Goal: Task Accomplishment & Management: Use online tool/utility

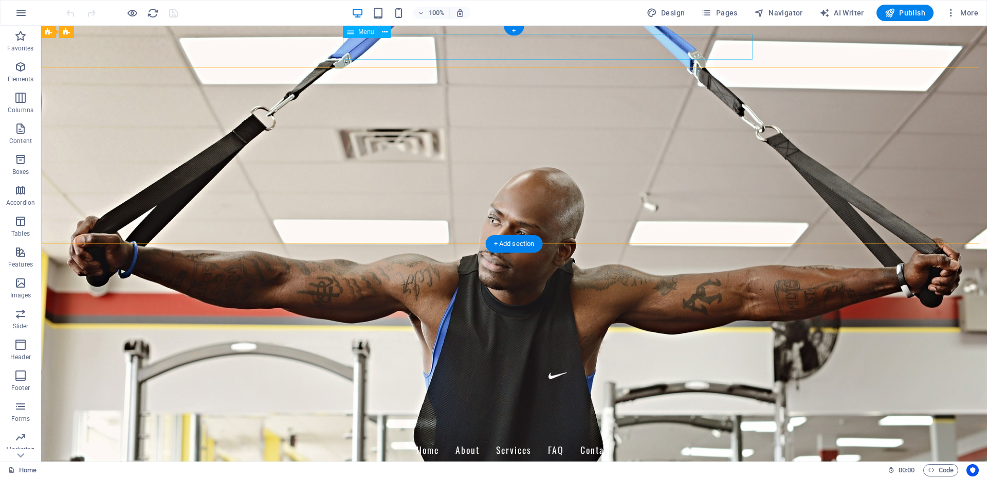
click at [463, 437] on nav "Home About Services FAQ Contact" at bounding box center [513, 450] width 485 height 26
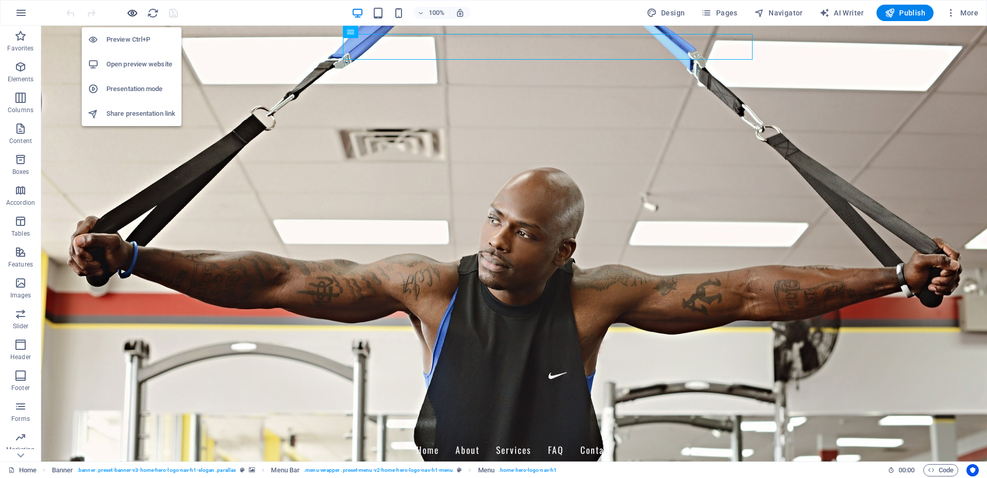
click at [134, 10] on icon "button" at bounding box center [132, 13] width 12 height 12
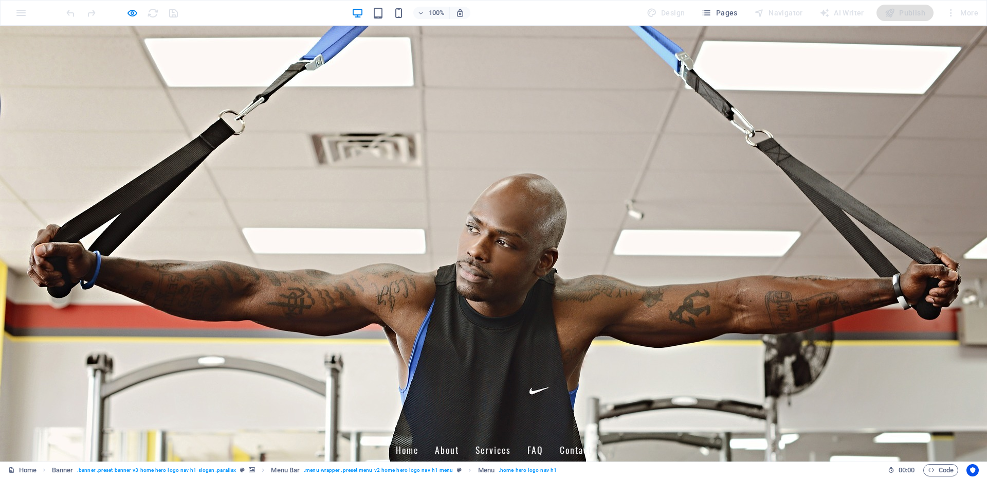
click at [418, 437] on link "Home" at bounding box center [407, 450] width 23 height 26
click at [459, 437] on link "About" at bounding box center [447, 450] width 24 height 26
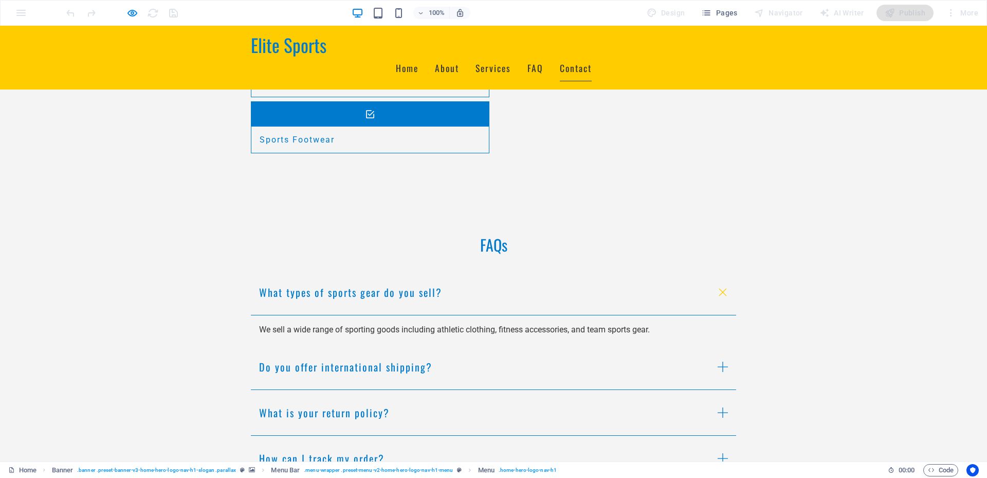
scroll to position [1059, 0]
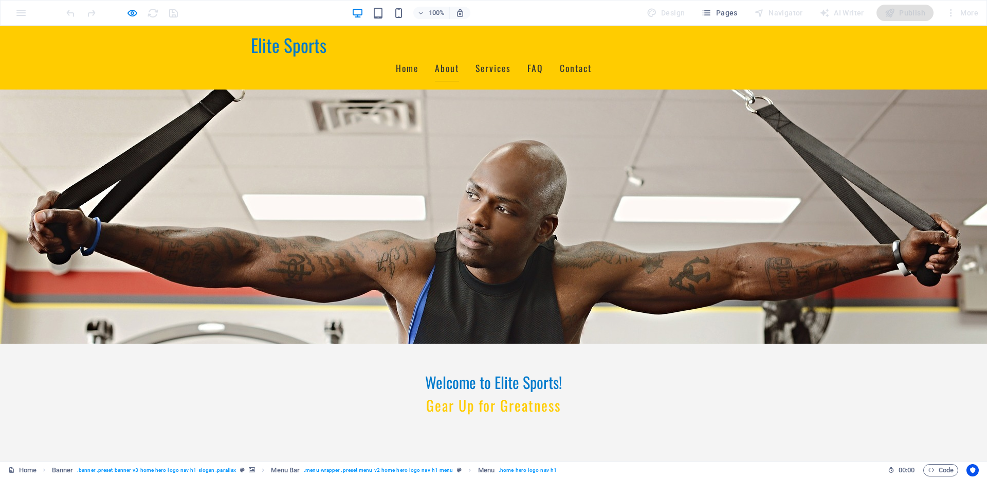
scroll to position [0, 0]
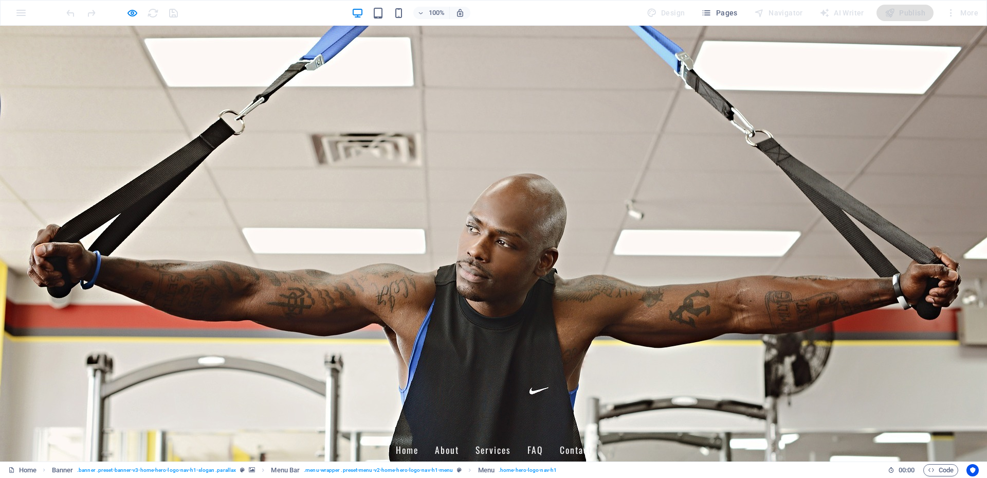
click at [592, 437] on link "Contact" at bounding box center [576, 450] width 32 height 26
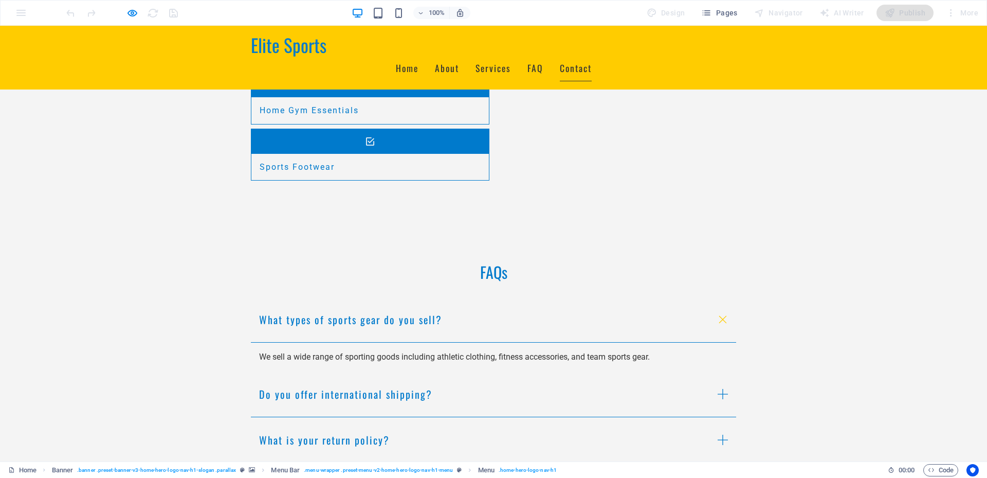
scroll to position [975, 0]
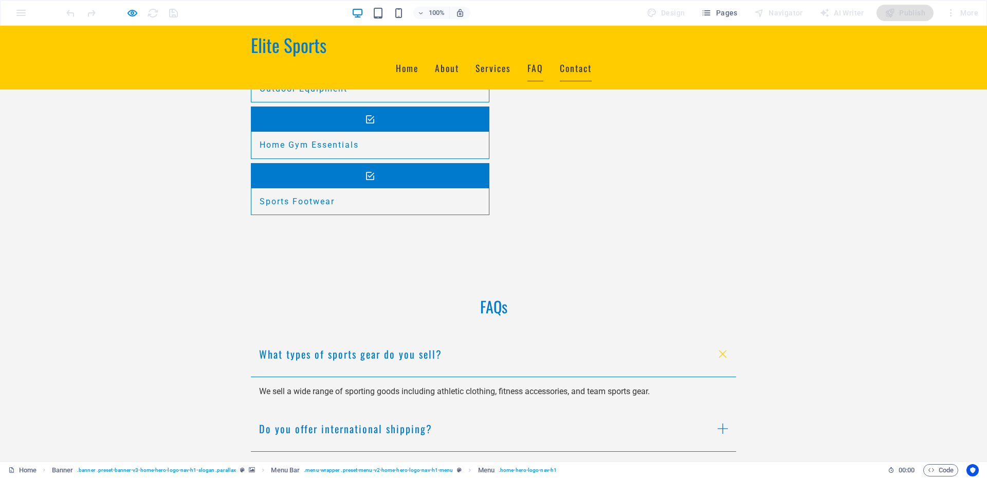
click at [543, 56] on link "FAQ" at bounding box center [535, 69] width 16 height 26
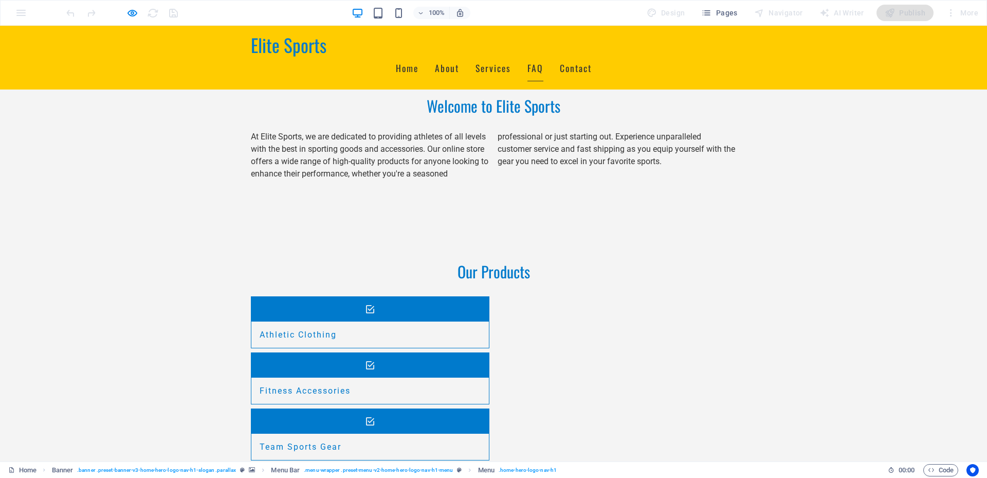
scroll to position [556, 0]
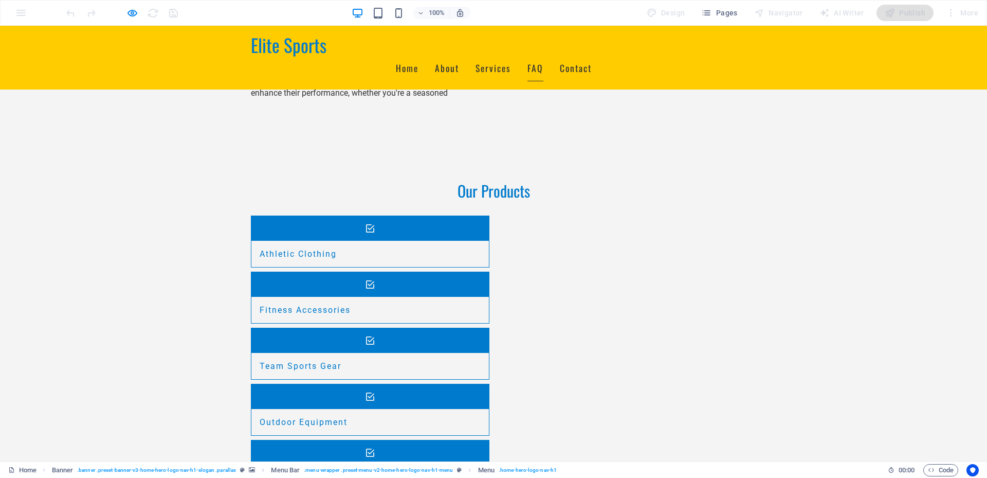
scroll to position [710, 0]
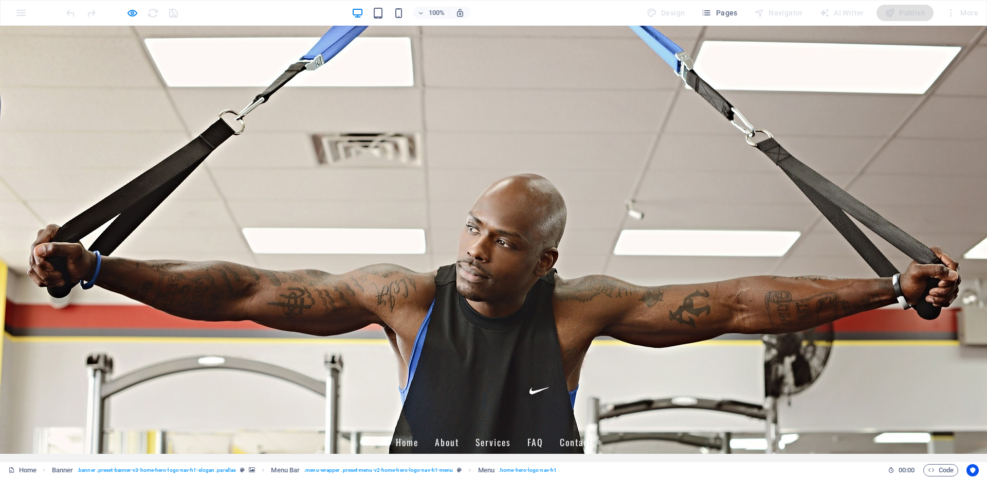
scroll to position [0, 0]
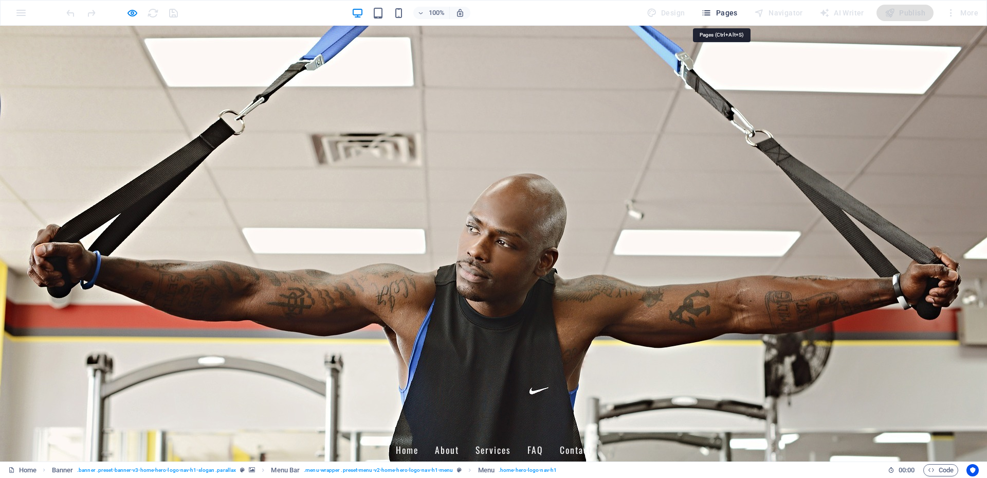
click at [725, 12] on span "Pages" at bounding box center [719, 13] width 36 height 10
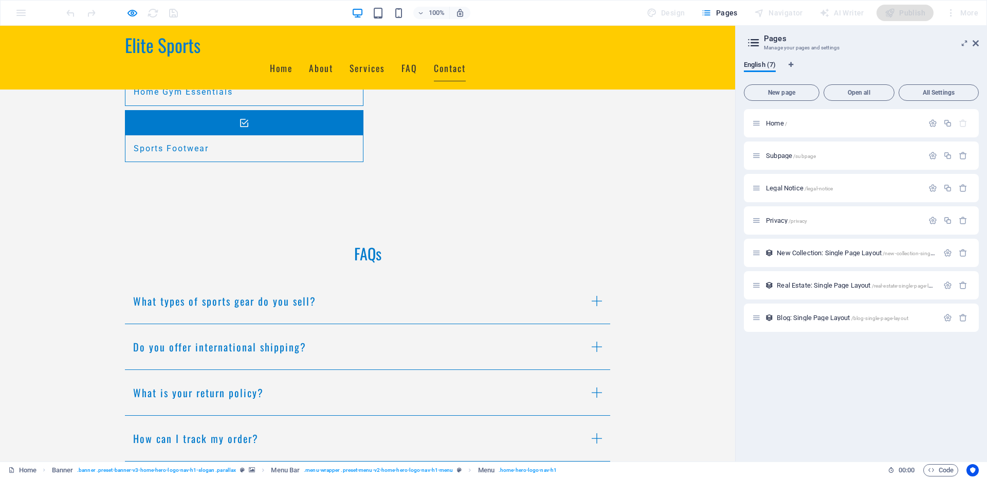
scroll to position [1059, 0]
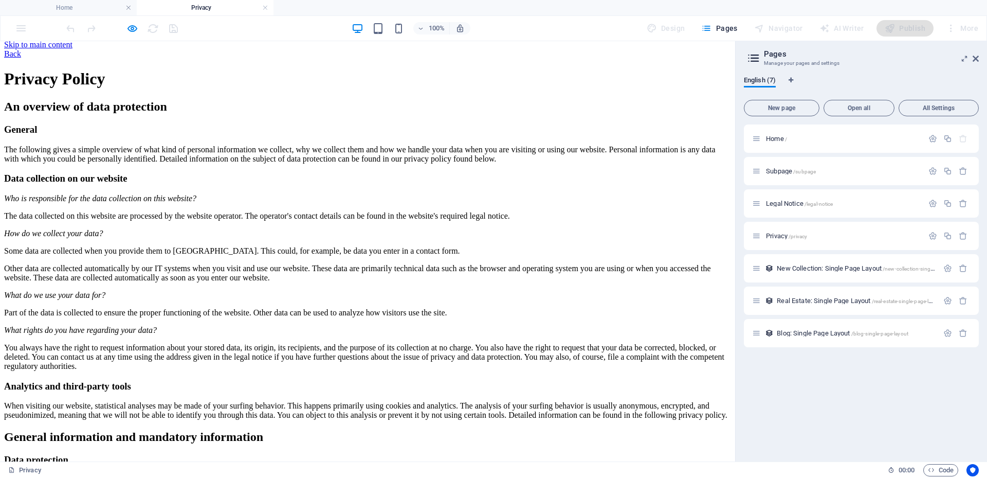
scroll to position [0, 0]
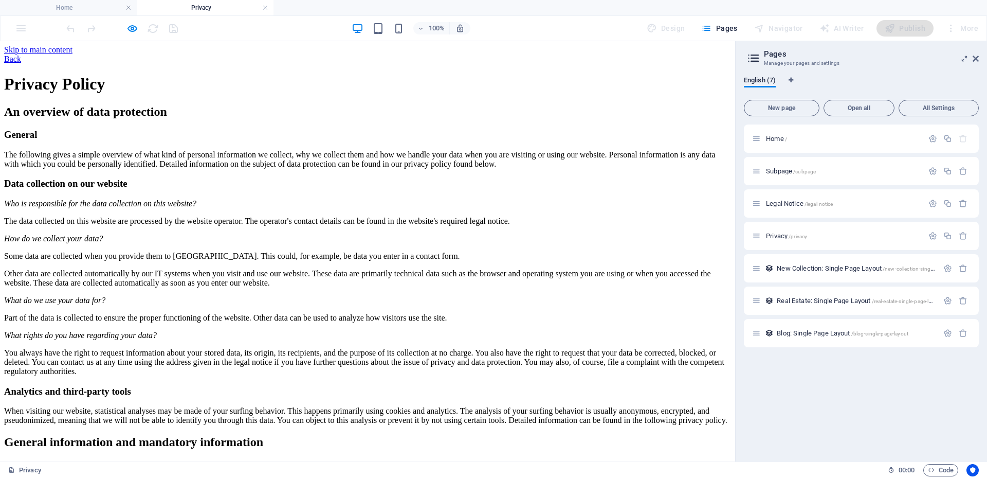
click at [123, 54] on div "Back" at bounding box center [367, 58] width 727 height 9
click at [141, 55] on div "Back" at bounding box center [367, 58] width 727 height 9
click at [128, 7] on link at bounding box center [128, 8] width 6 height 10
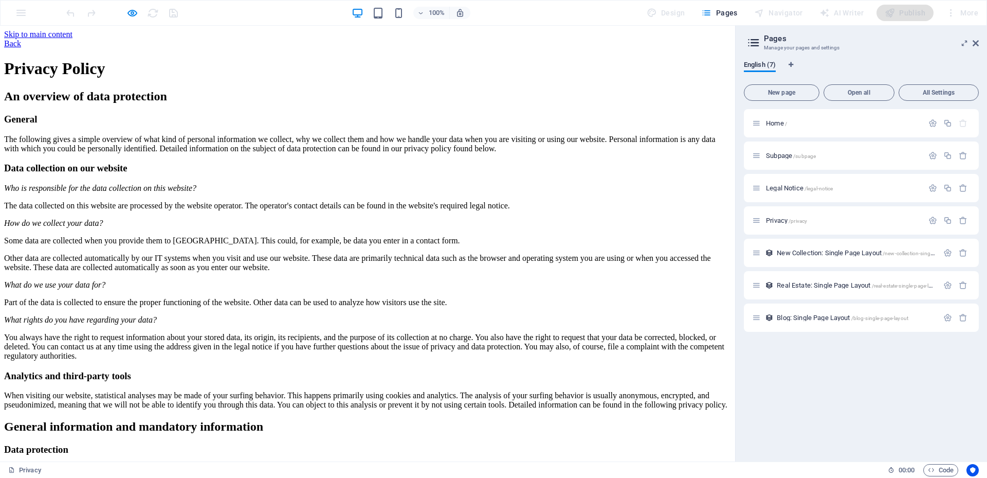
drag, startPoint x: 343, startPoint y: 103, endPoint x: 303, endPoint y: 98, distance: 39.9
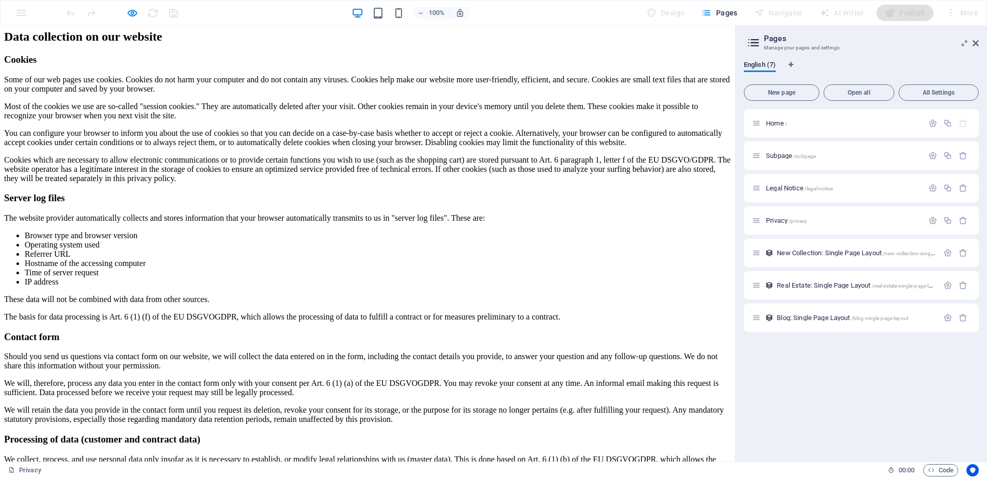
scroll to position [720, 0]
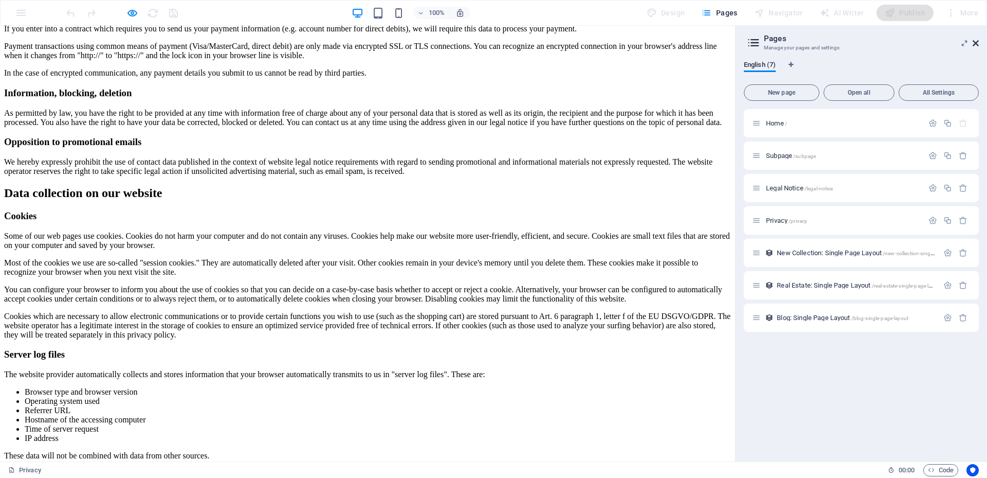
click at [974, 46] on icon at bounding box center [976, 43] width 6 height 8
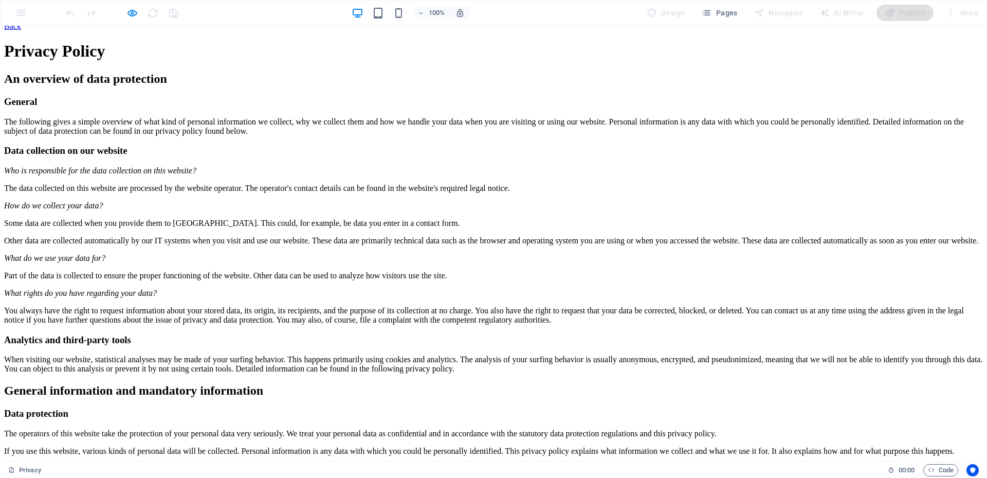
scroll to position [0, 0]
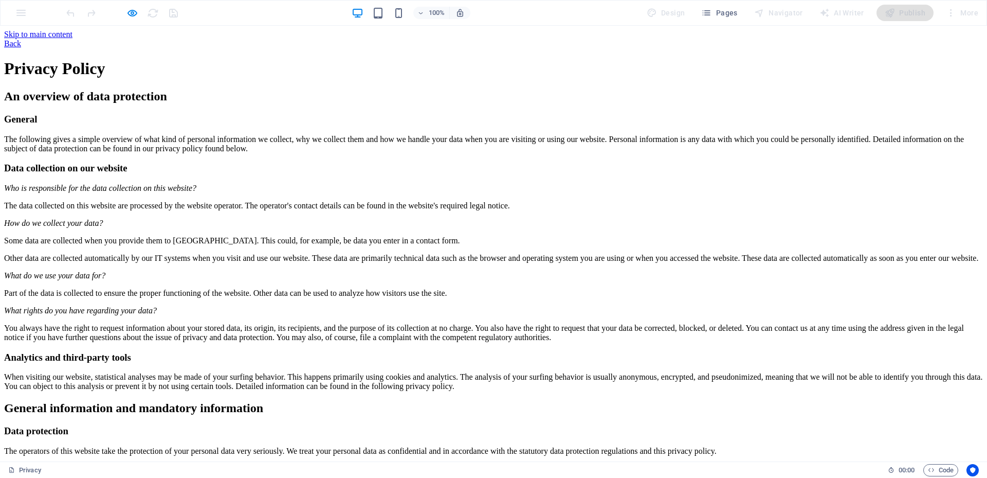
click at [264, 40] on div "Back" at bounding box center [493, 43] width 979 height 9
click at [285, 39] on div "Back" at bounding box center [493, 43] width 979 height 9
click at [711, 11] on icon "button" at bounding box center [706, 13] width 10 height 10
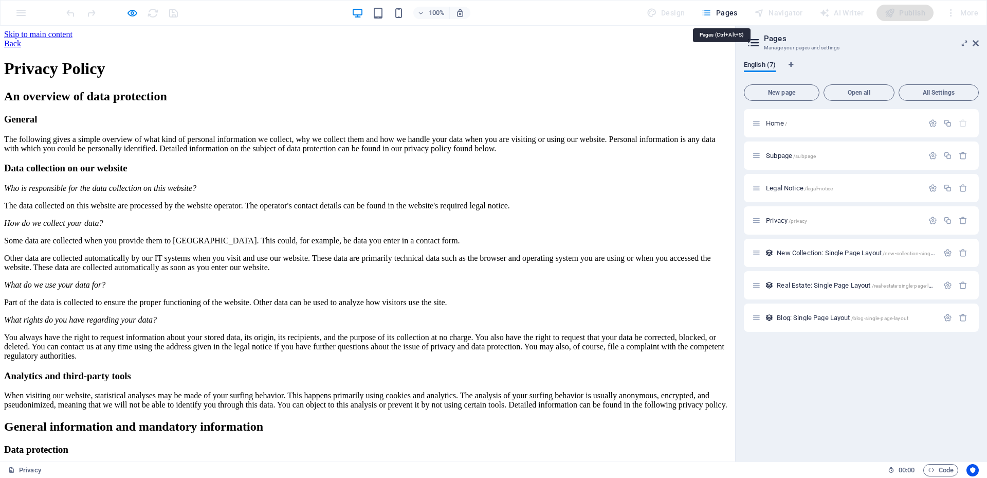
click at [709, 12] on icon "button" at bounding box center [706, 13] width 10 height 10
click at [974, 43] on icon at bounding box center [976, 43] width 6 height 8
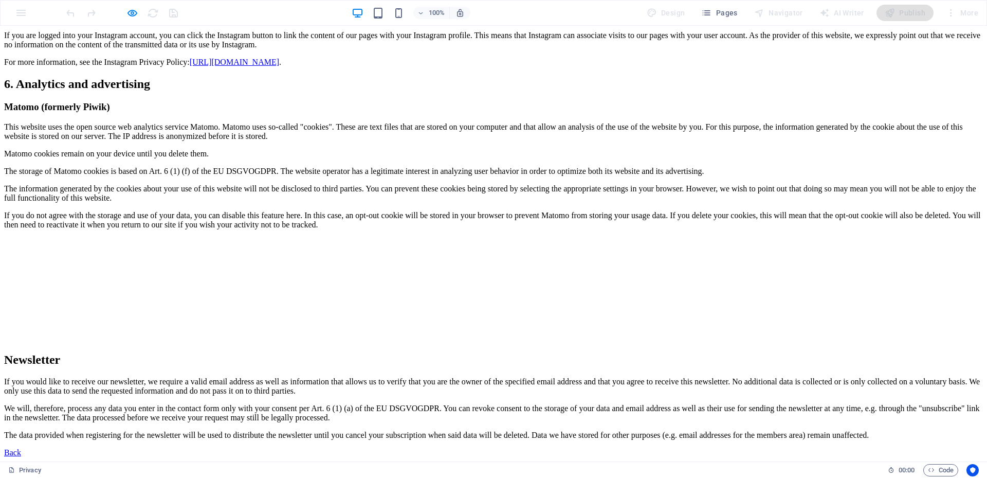
scroll to position [2457, 0]
click at [267, 448] on div "Back" at bounding box center [493, 452] width 979 height 9
drag, startPoint x: 267, startPoint y: 444, endPoint x: 250, endPoint y: 447, distance: 17.3
click at [267, 448] on div "Back" at bounding box center [493, 452] width 979 height 9
click at [249, 448] on div "Back" at bounding box center [493, 452] width 979 height 9
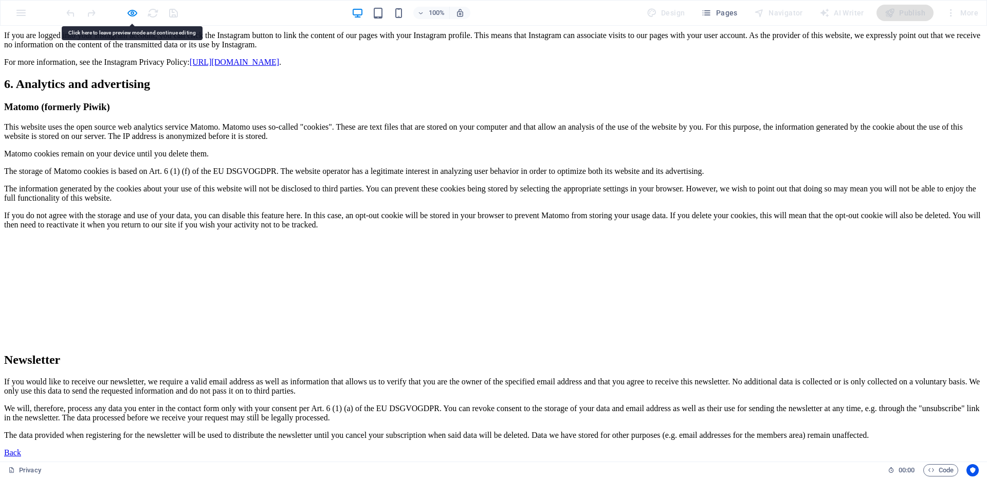
click at [249, 448] on div "Back" at bounding box center [493, 452] width 979 height 9
click at [130, 14] on icon "button" at bounding box center [132, 13] width 12 height 12
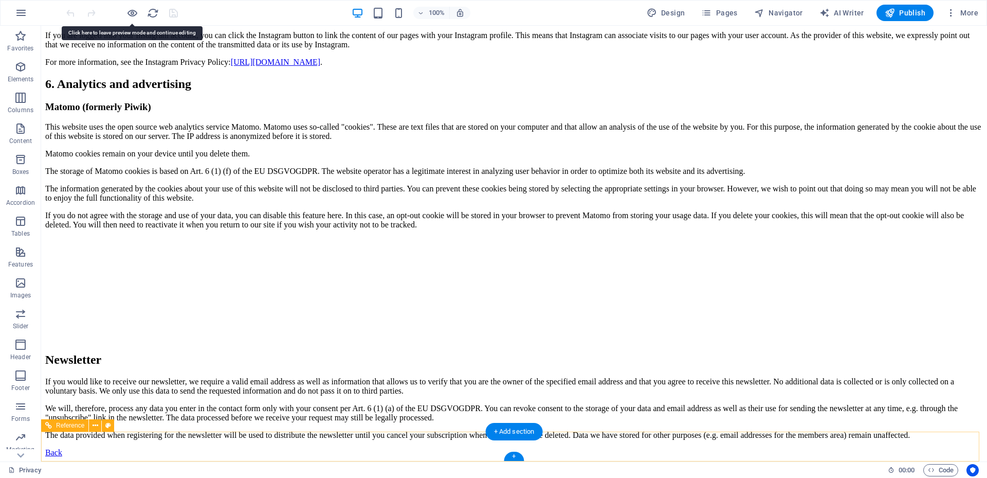
click at [281, 448] on div "Back" at bounding box center [514, 452] width 938 height 9
click at [263, 448] on div "Back" at bounding box center [514, 452] width 938 height 9
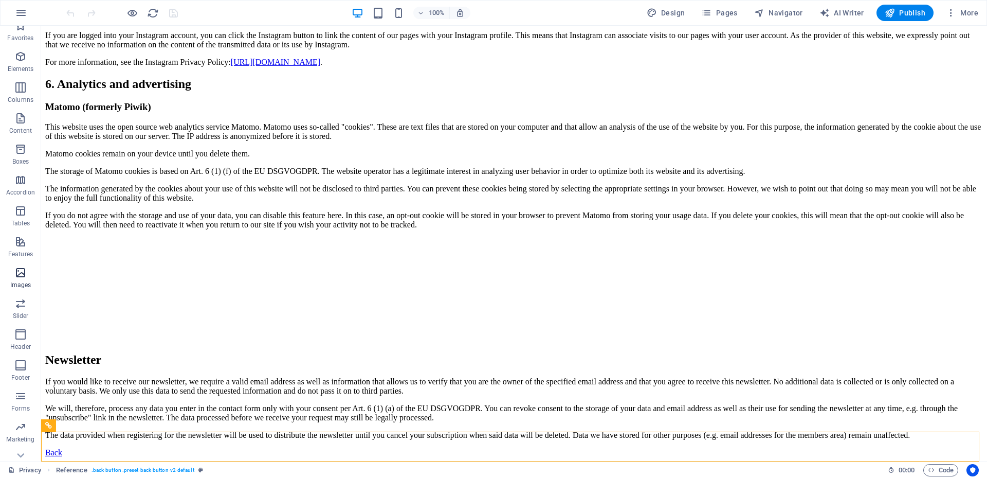
scroll to position [27, 0]
click at [21, 348] on icon "button" at bounding box center [20, 348] width 12 height 12
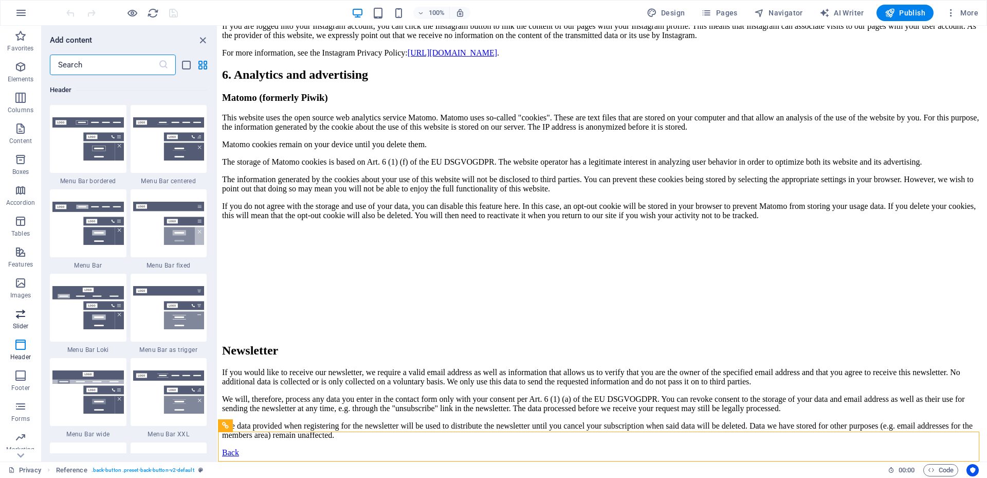
scroll to position [6189, 0]
click at [13, 224] on span "Tables" at bounding box center [20, 227] width 41 height 25
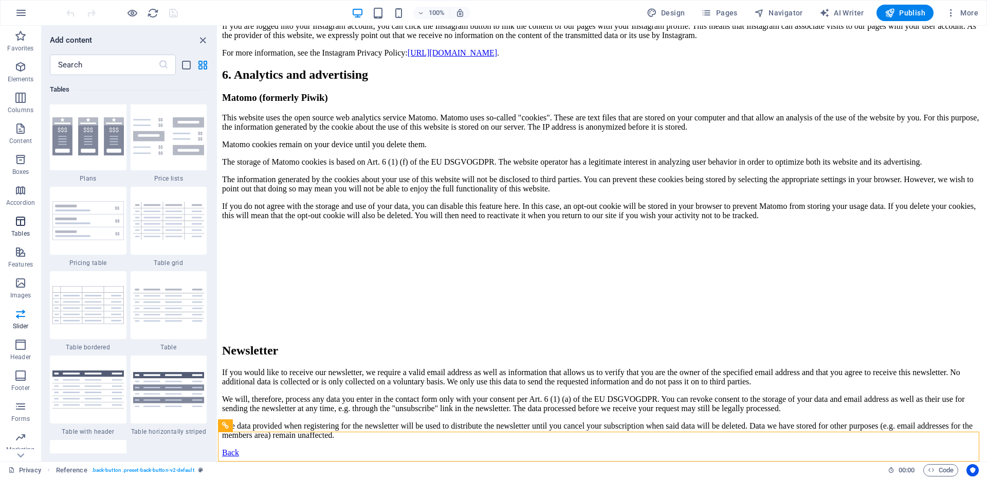
scroll to position [3560, 0]
click at [20, 97] on icon "button" at bounding box center [20, 98] width 12 height 12
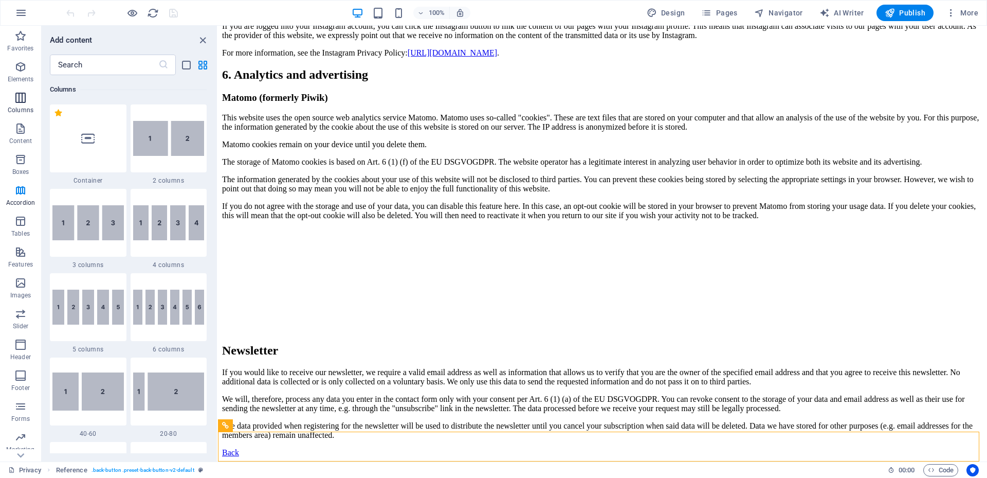
scroll to position [509, 0]
click at [17, 126] on icon "button" at bounding box center [20, 128] width 12 height 12
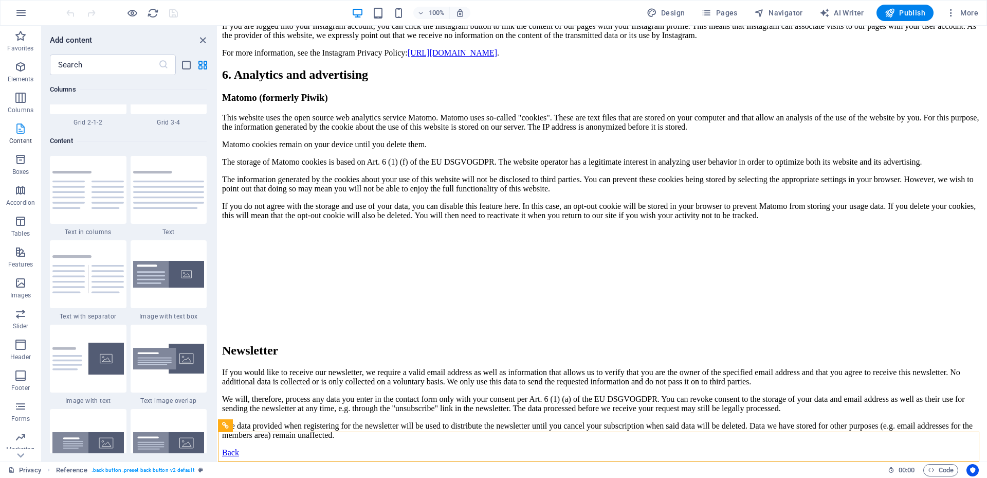
scroll to position [1799, 0]
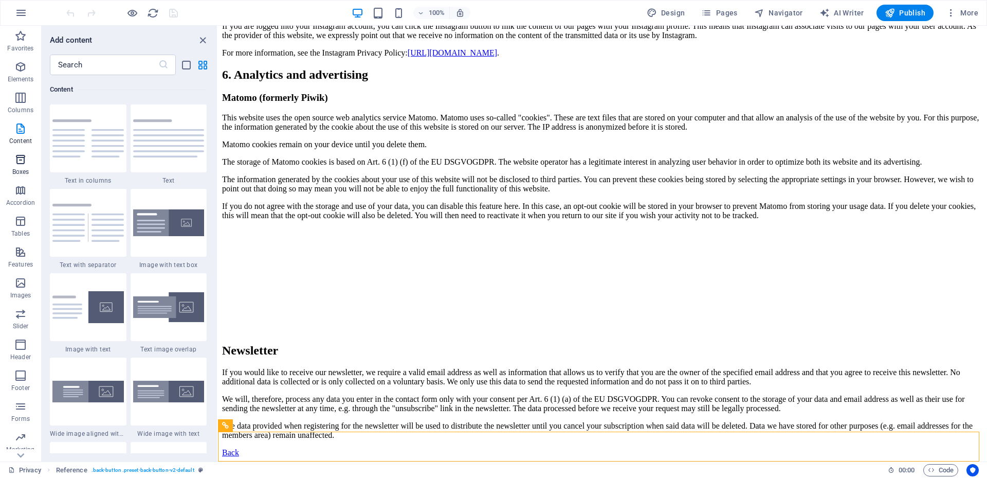
click at [21, 162] on icon "button" at bounding box center [20, 159] width 12 height 12
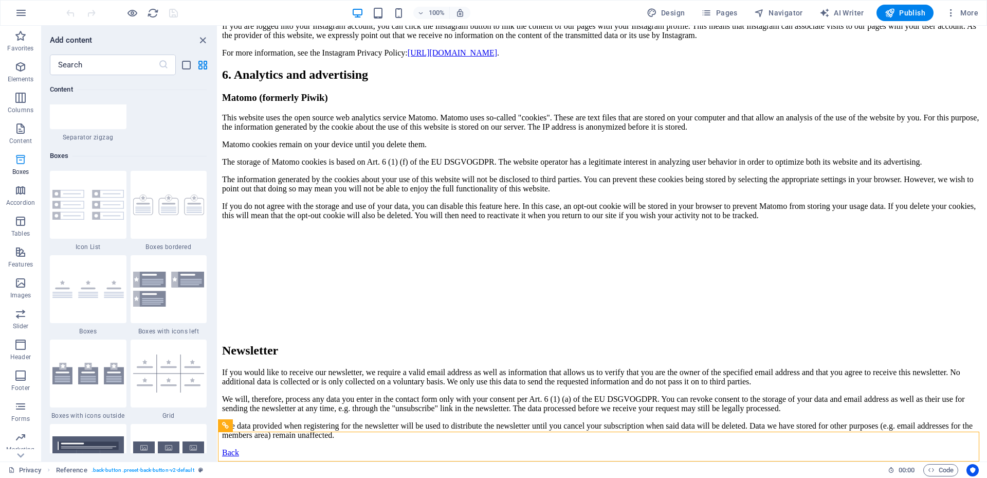
scroll to position [2836, 0]
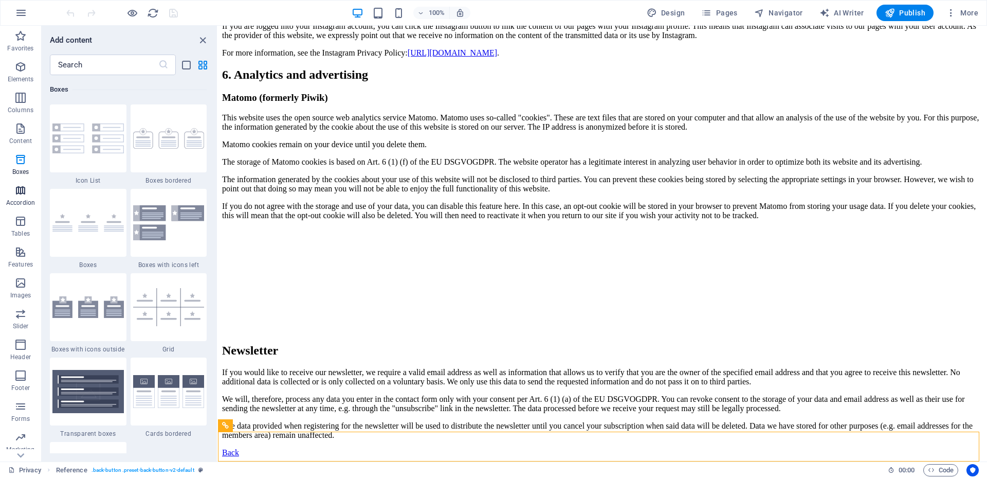
click at [22, 192] on icon "button" at bounding box center [20, 190] width 12 height 12
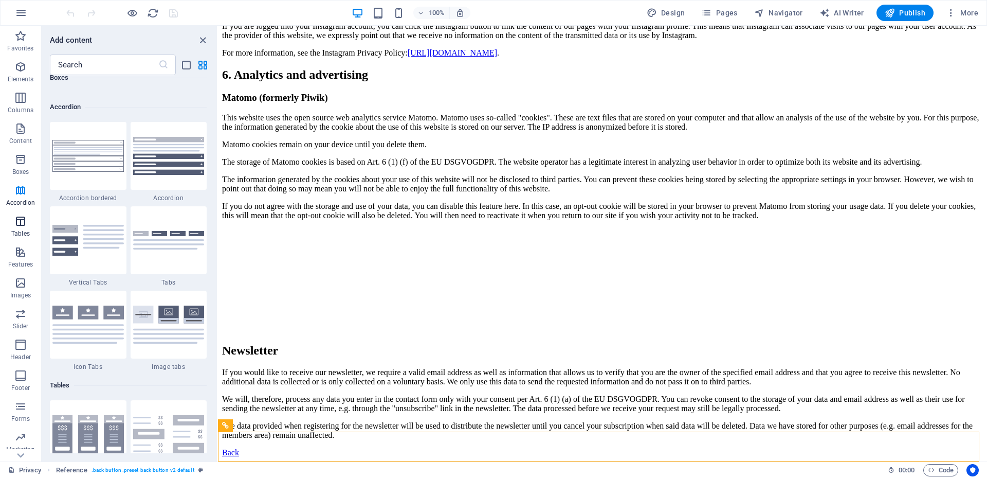
scroll to position [3282, 0]
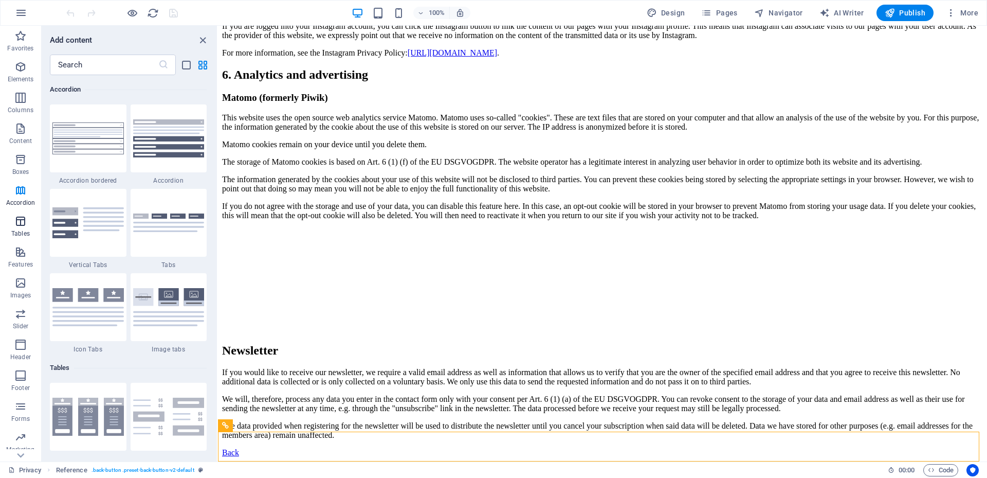
click at [19, 221] on icon "button" at bounding box center [20, 221] width 12 height 12
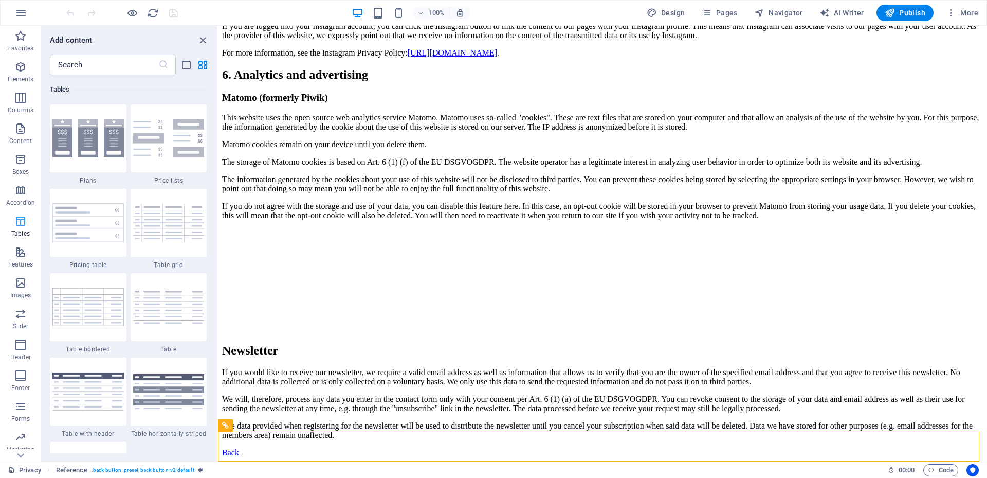
scroll to position [3560, 0]
click at [20, 253] on icon "button" at bounding box center [20, 252] width 12 height 12
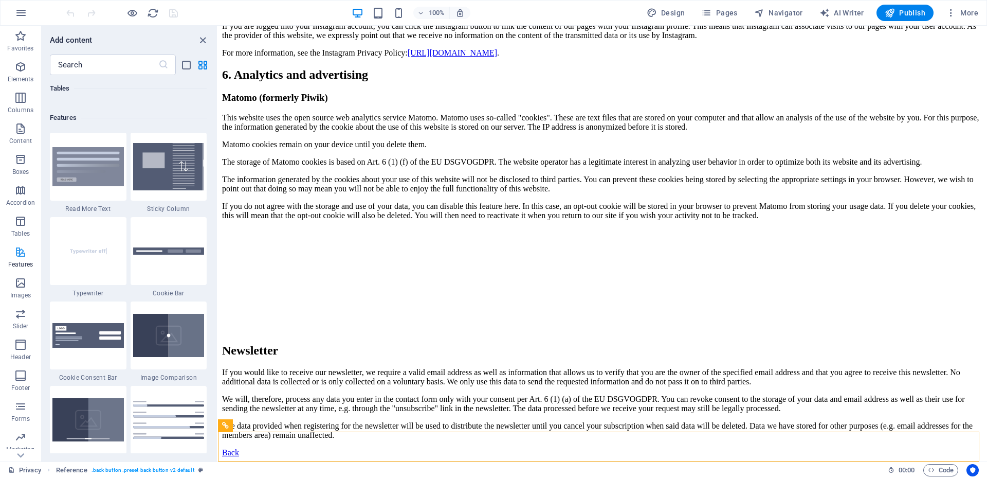
scroll to position [4007, 0]
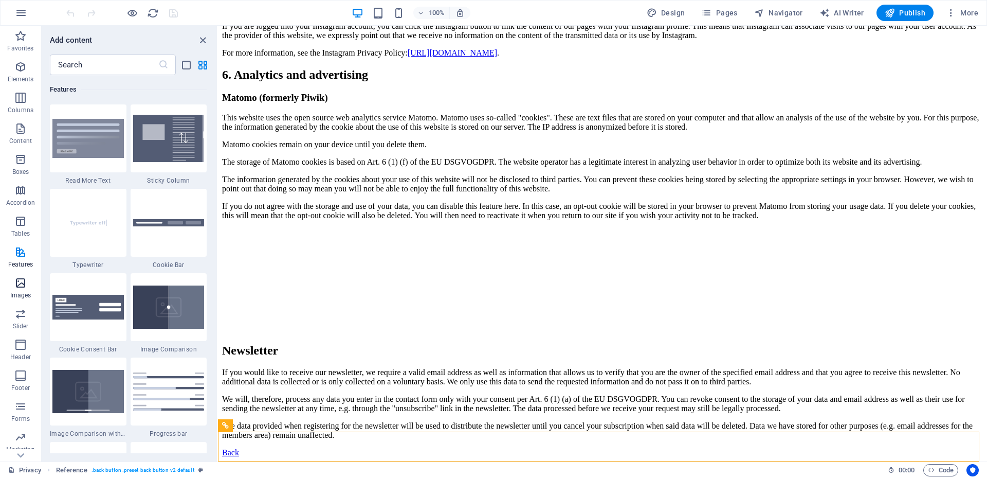
click at [24, 286] on icon "button" at bounding box center [20, 283] width 12 height 12
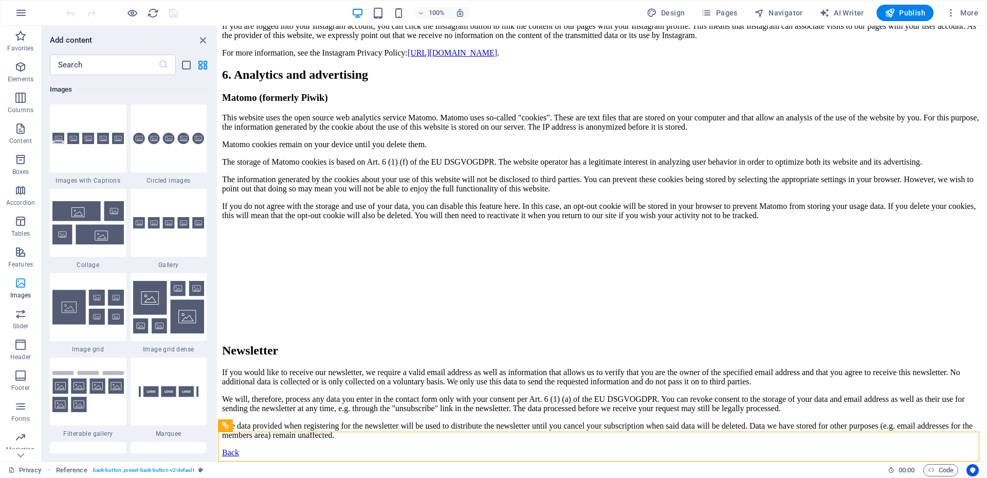
scroll to position [27, 0]
click at [19, 290] on icon "button" at bounding box center [20, 286] width 12 height 12
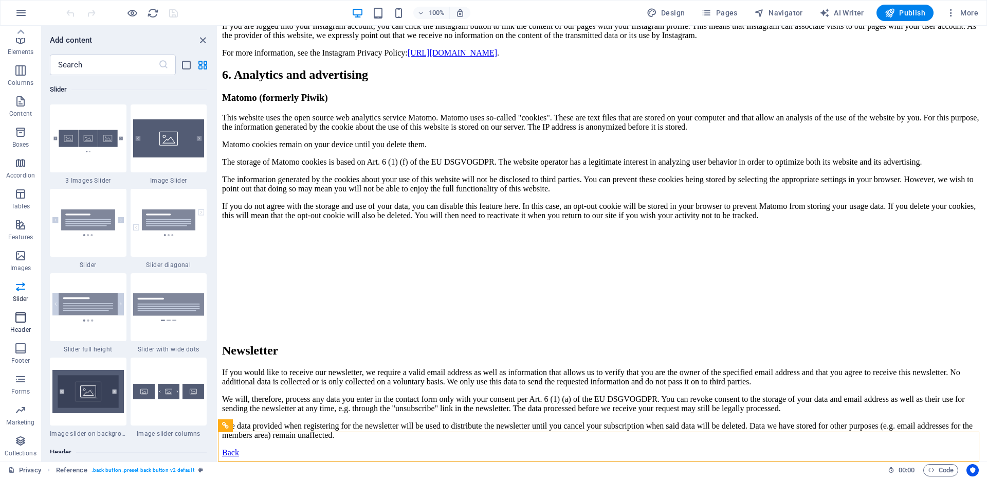
click at [22, 319] on icon "button" at bounding box center [20, 317] width 12 height 12
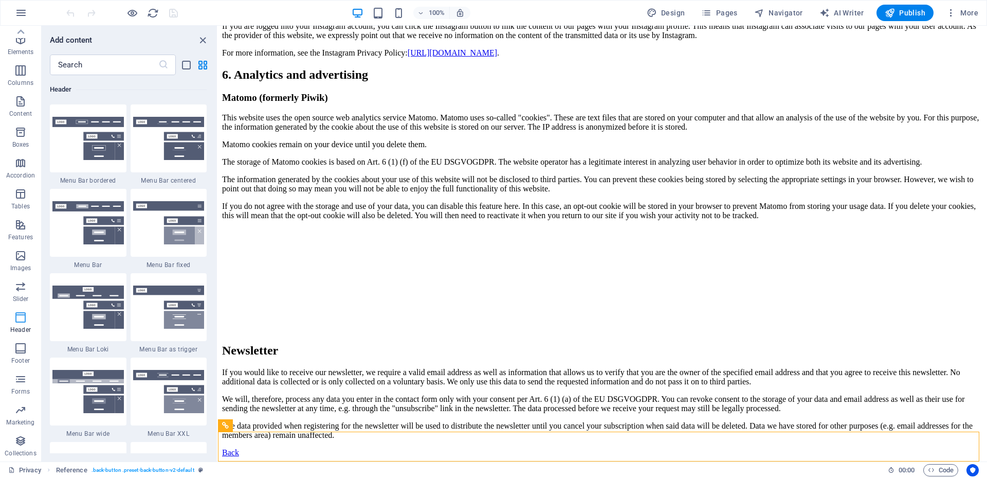
scroll to position [6190, 0]
click at [22, 354] on icon "button" at bounding box center [20, 348] width 12 height 12
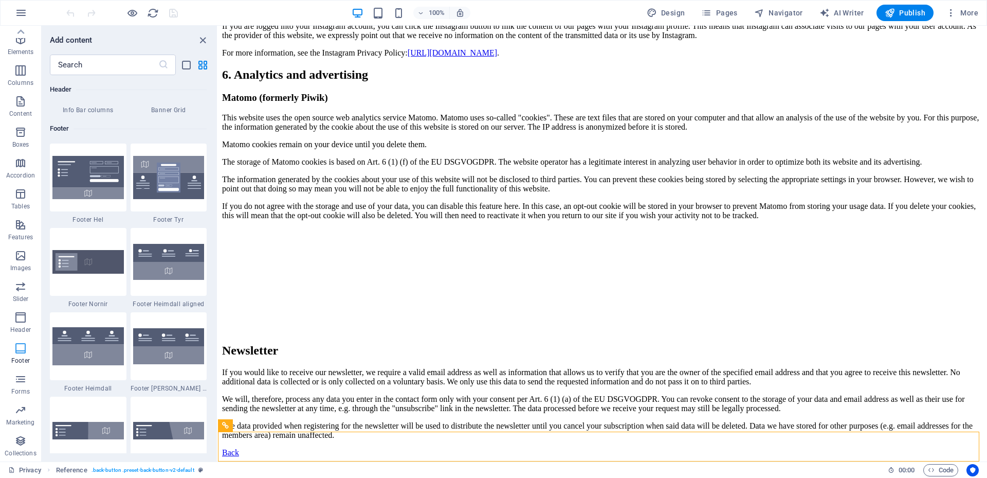
scroll to position [6806, 0]
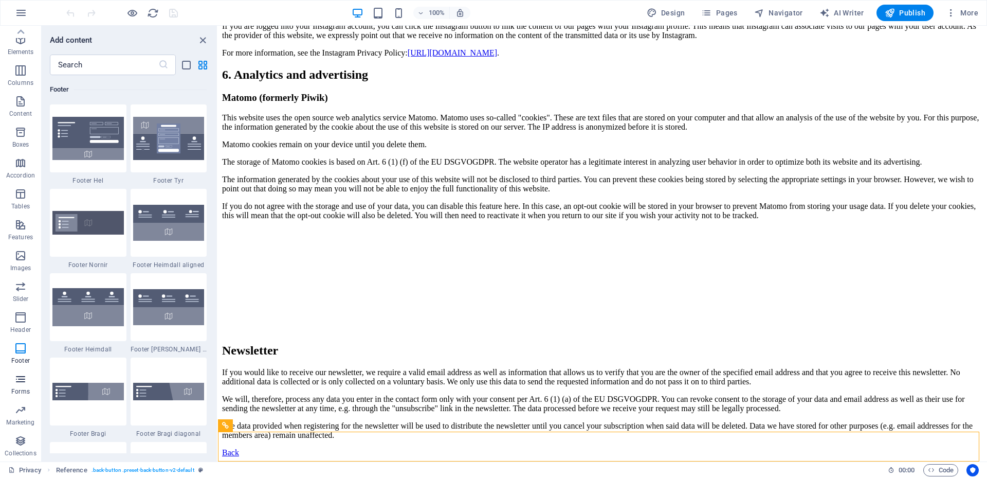
click at [17, 378] on icon "button" at bounding box center [20, 379] width 12 height 12
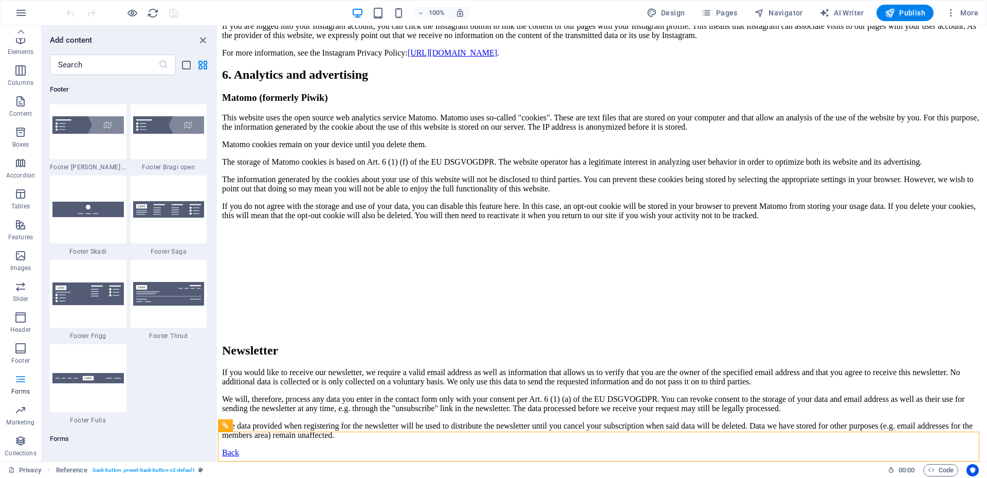
scroll to position [7505, 0]
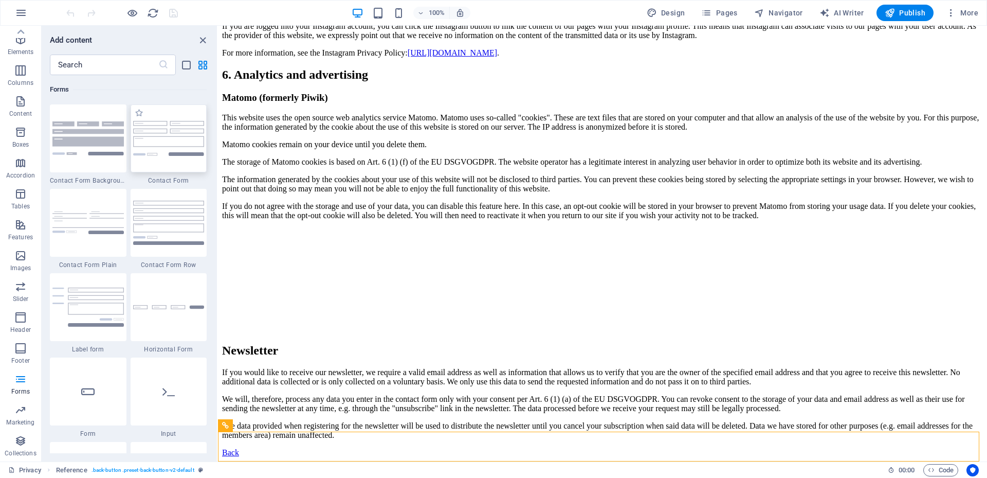
click at [173, 129] on img at bounding box center [168, 138] width 71 height 34
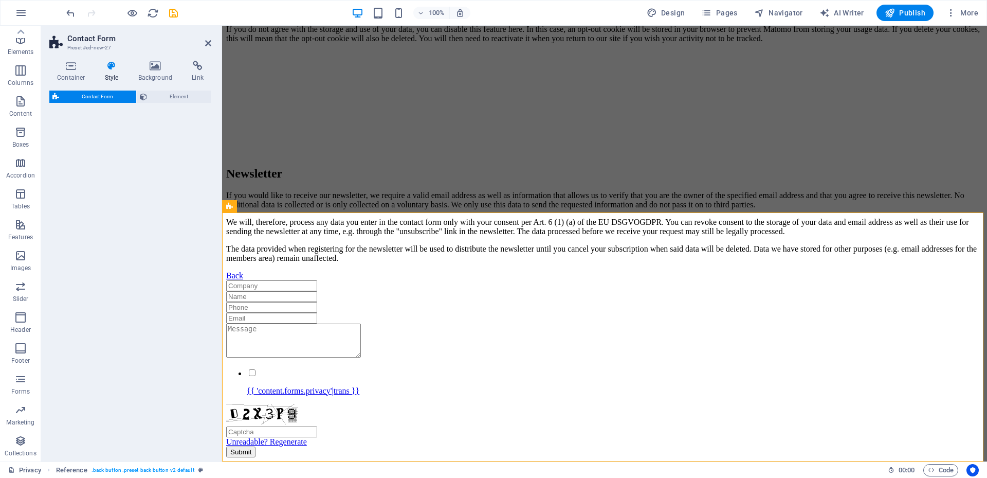
select select "rem"
select select "preset-contact-form-v3-default"
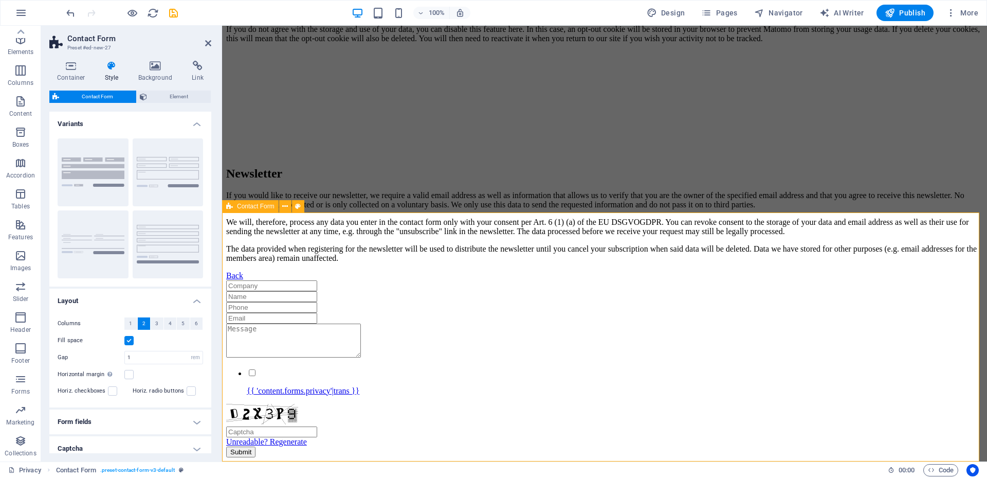
scroll to position [2706, 0]
click at [88, 162] on button "Background" at bounding box center [93, 172] width 71 height 68
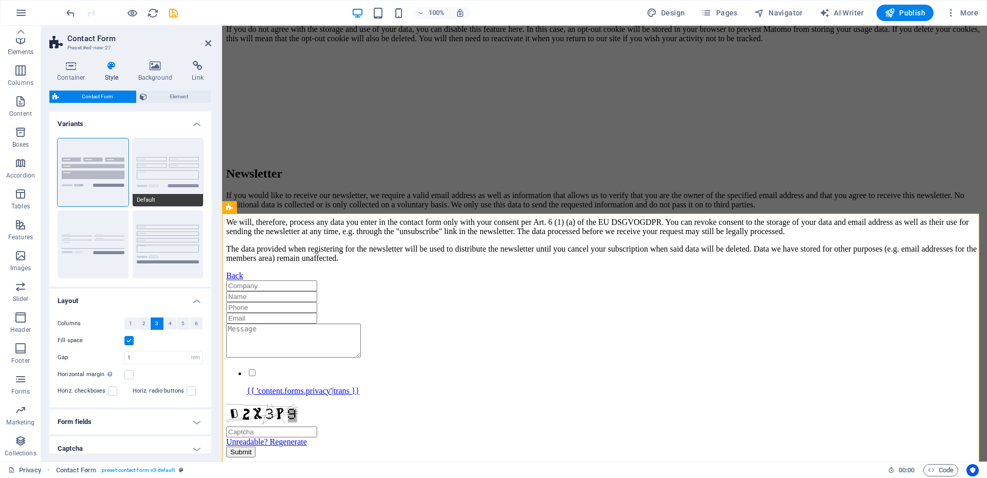
scroll to position [2705, 0]
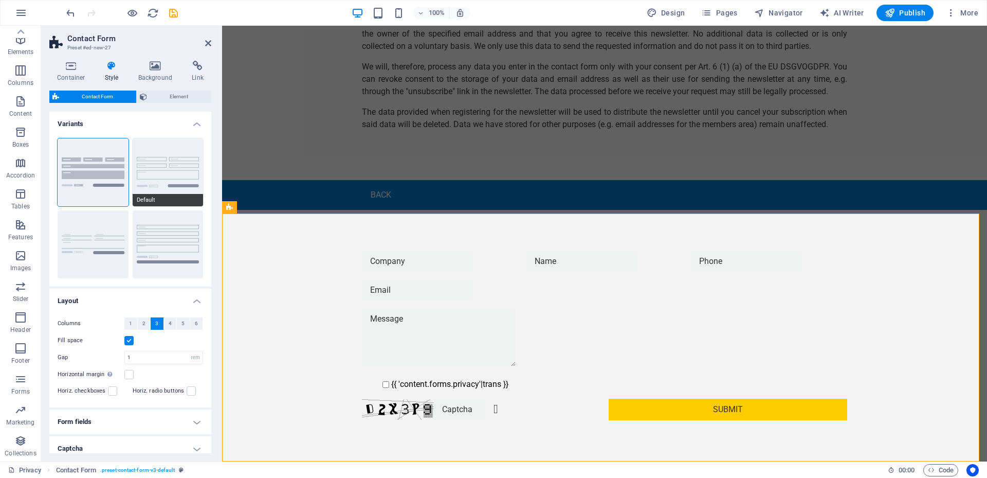
click at [176, 194] on button "Default" at bounding box center [168, 172] width 71 height 68
click at [153, 254] on button "Row" at bounding box center [168, 244] width 71 height 68
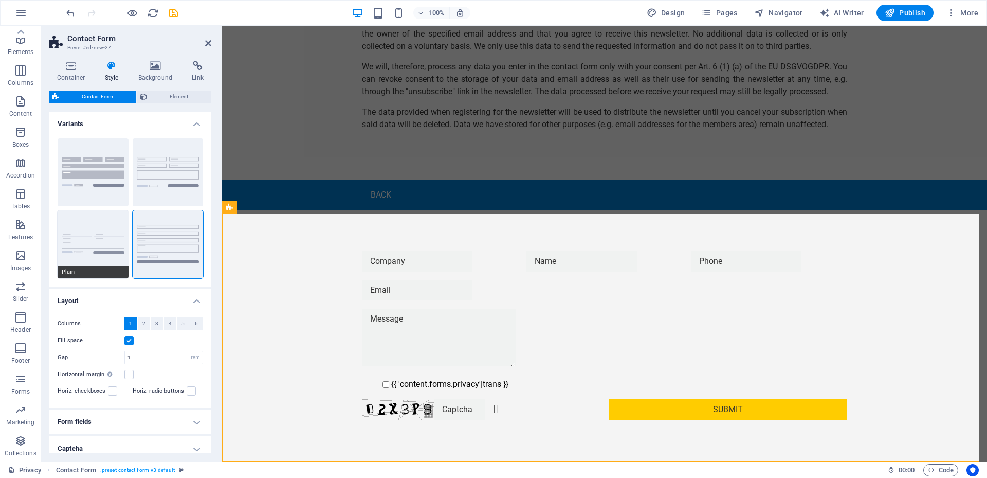
click at [118, 256] on button "Plain" at bounding box center [93, 244] width 71 height 68
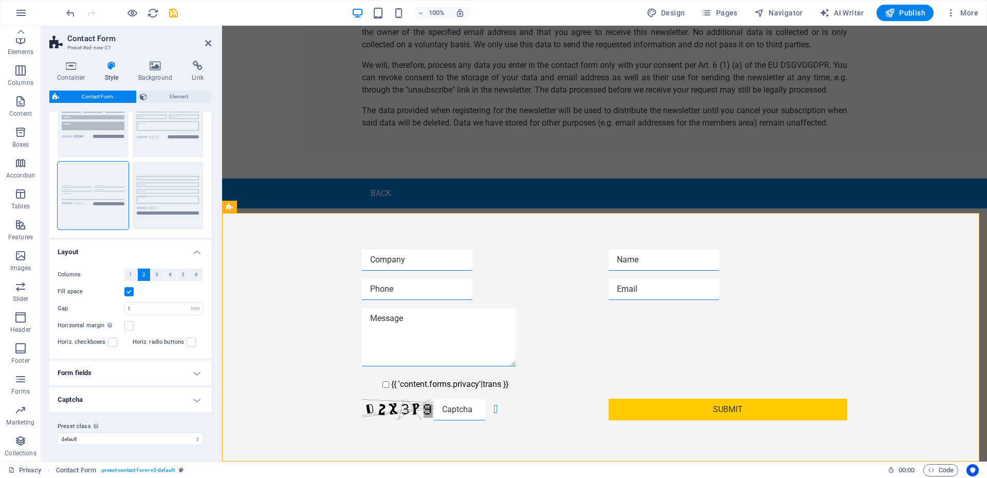
scroll to position [2706, 0]
click at [22, 444] on icon "button" at bounding box center [20, 440] width 12 height 12
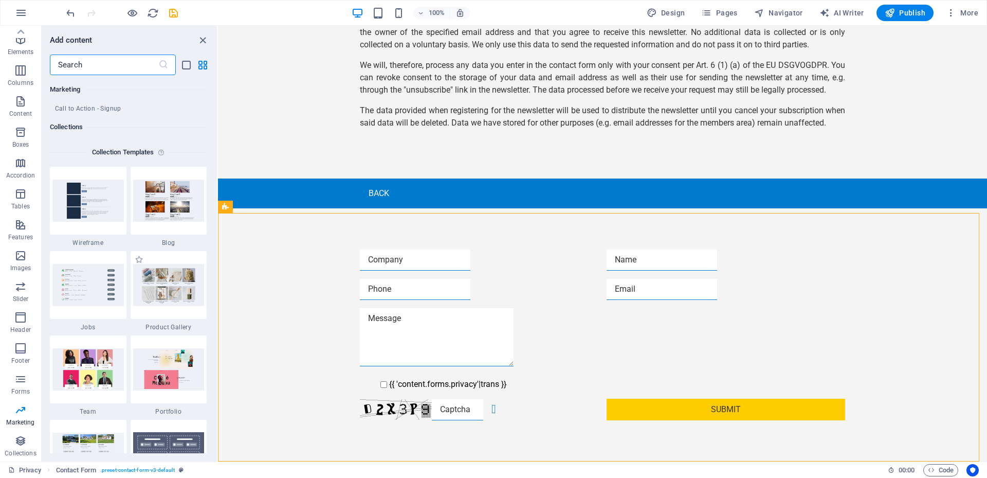
scroll to position [9359, 0]
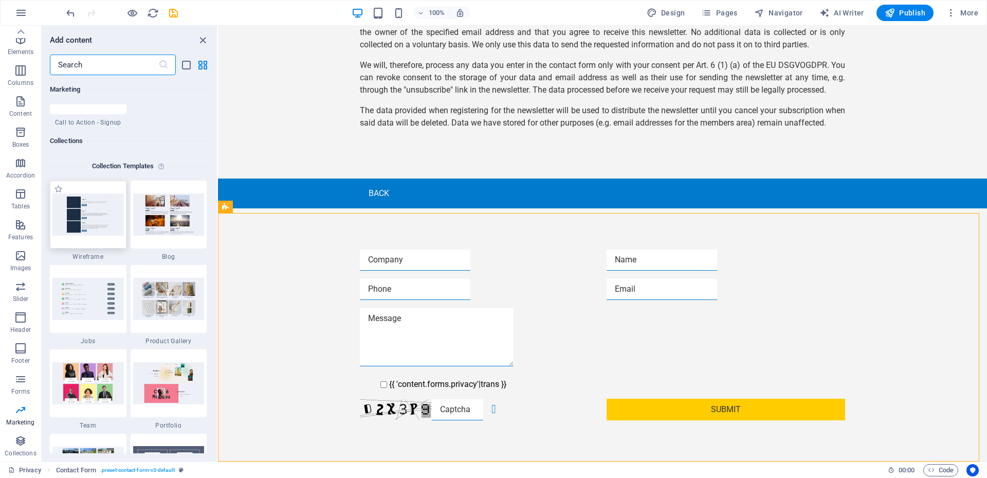
click at [112, 232] on img at bounding box center [87, 214] width 71 height 42
click at [76, 237] on div at bounding box center [88, 214] width 77 height 68
click at [158, 222] on img at bounding box center [168, 214] width 71 height 42
click at [122, 221] on img at bounding box center [87, 214] width 71 height 42
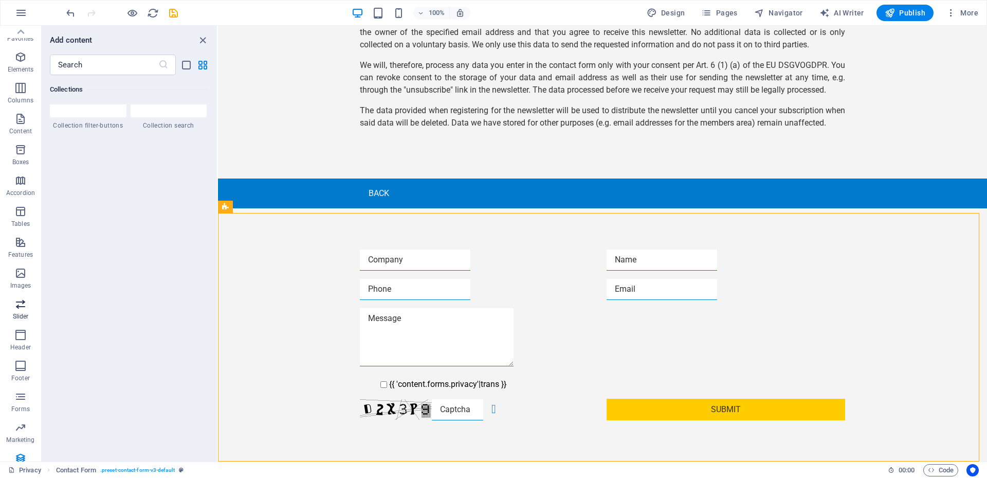
scroll to position [0, 0]
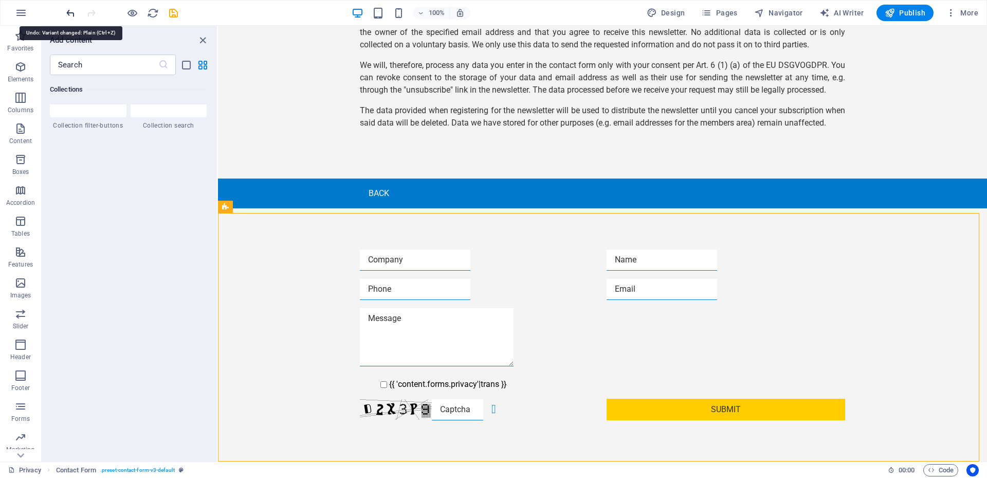
click at [69, 11] on icon "undo" at bounding box center [71, 13] width 12 height 12
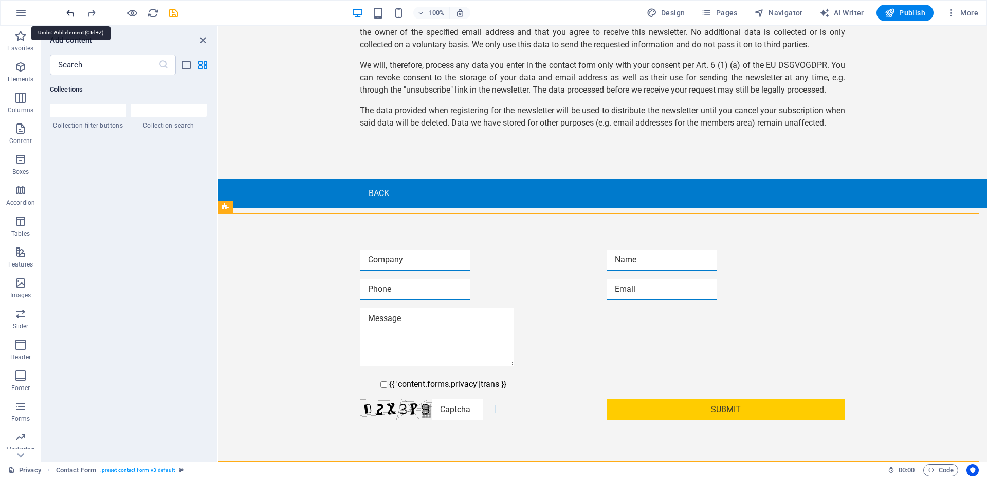
scroll to position [2457, 0]
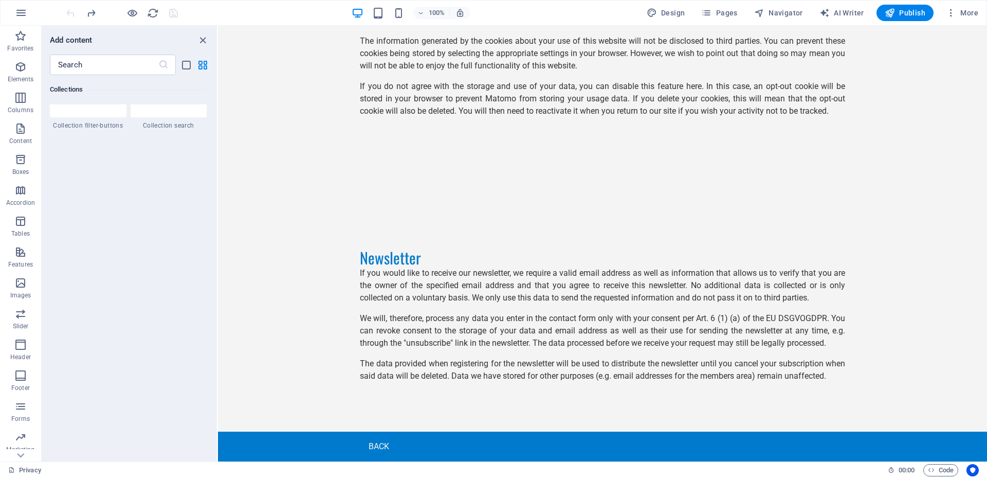
click at [69, 11] on div at bounding box center [121, 13] width 115 height 16
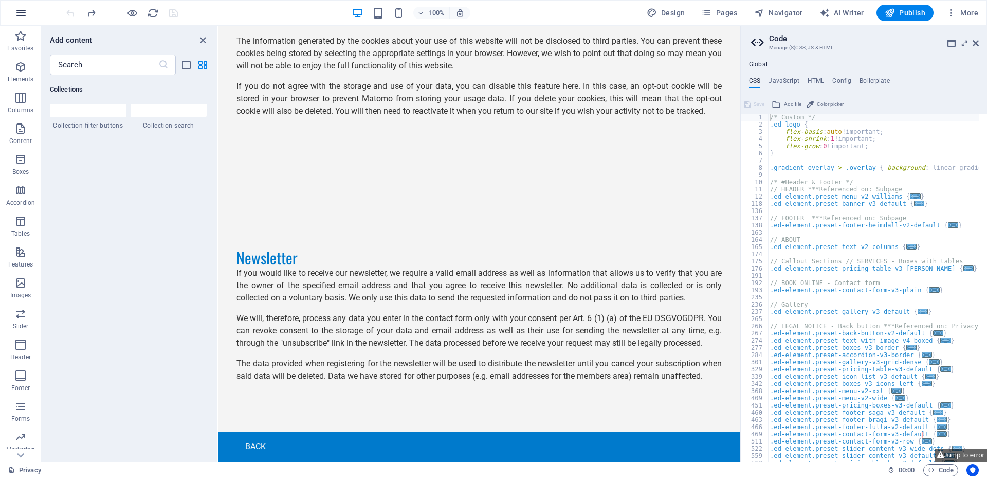
click at [17, 14] on icon "button" at bounding box center [21, 13] width 12 height 12
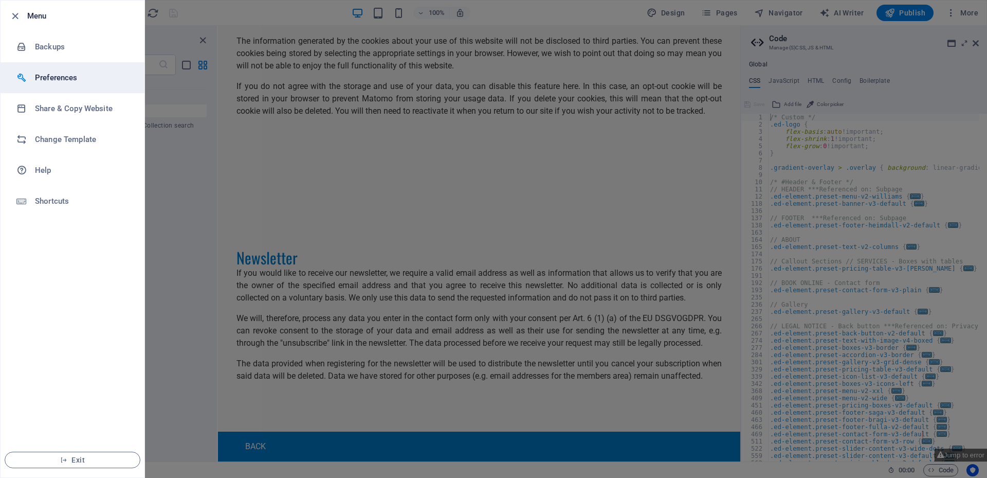
click at [72, 79] on h6 "Preferences" at bounding box center [82, 77] width 95 height 12
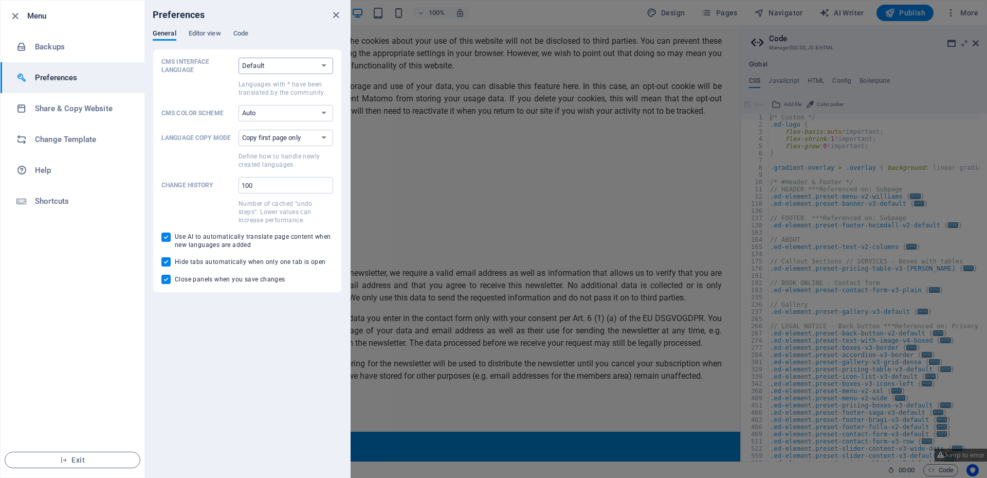
click at [286, 70] on select "Default Deutsch English Español Suomi* Français Magyar Italiano Nederlands Pols…" at bounding box center [286, 66] width 95 height 16
click at [67, 103] on h6 "Share & Copy Website" at bounding box center [82, 108] width 95 height 12
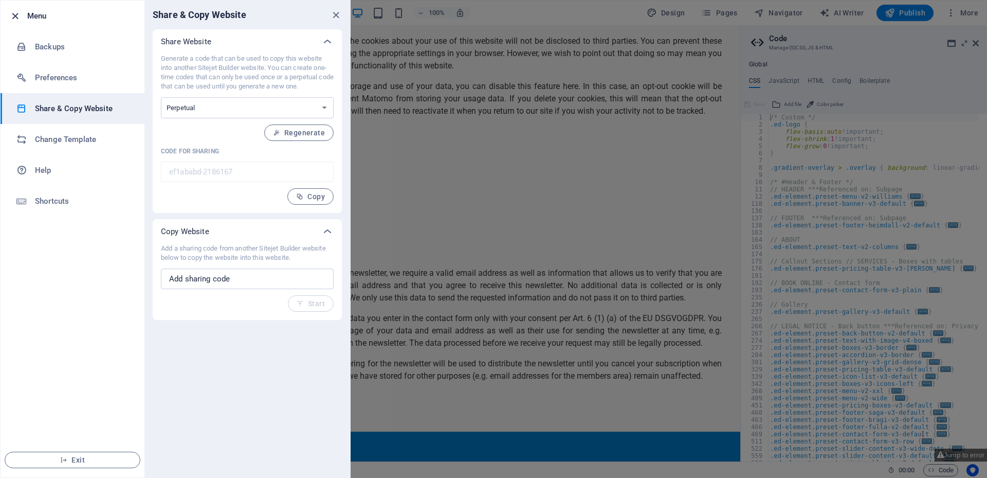
click at [11, 16] on icon "button" at bounding box center [15, 16] width 12 height 12
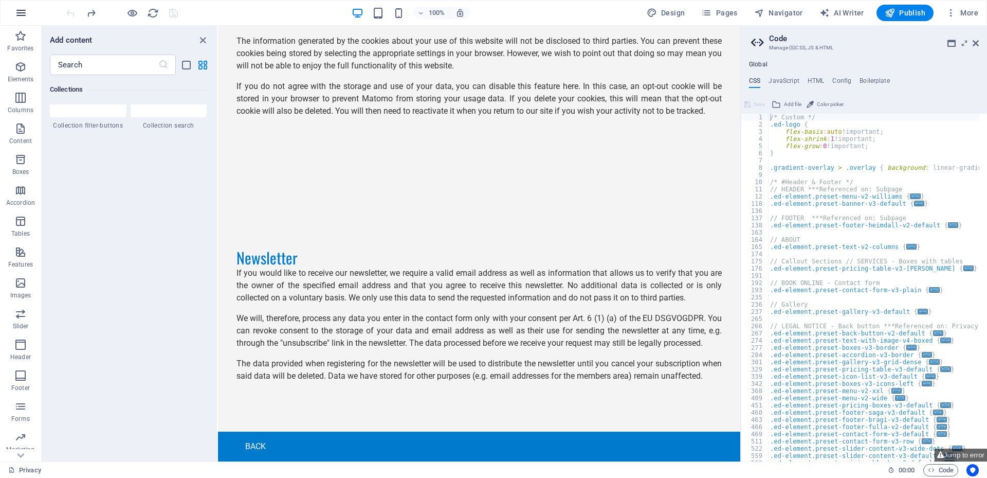
click at [21, 4] on button "button" at bounding box center [21, 13] width 25 height 25
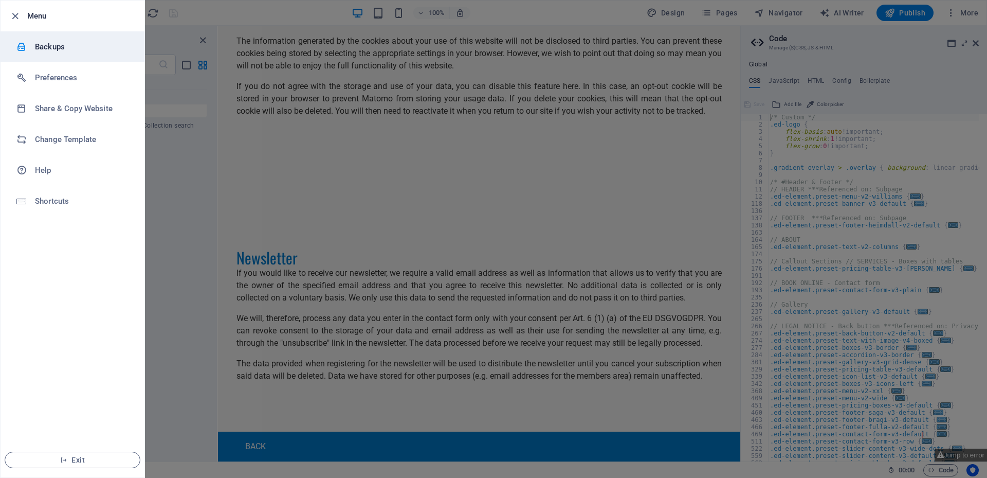
click at [52, 48] on h6 "Backups" at bounding box center [82, 47] width 95 height 12
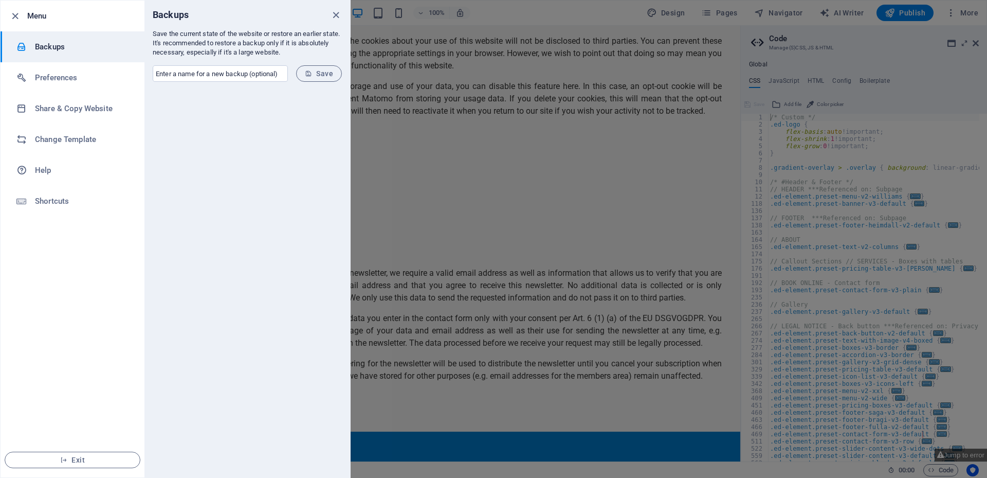
click at [43, 14] on h6 "Menu" at bounding box center [81, 16] width 109 height 12
click at [331, 9] on icon "close" at bounding box center [336, 15] width 12 height 12
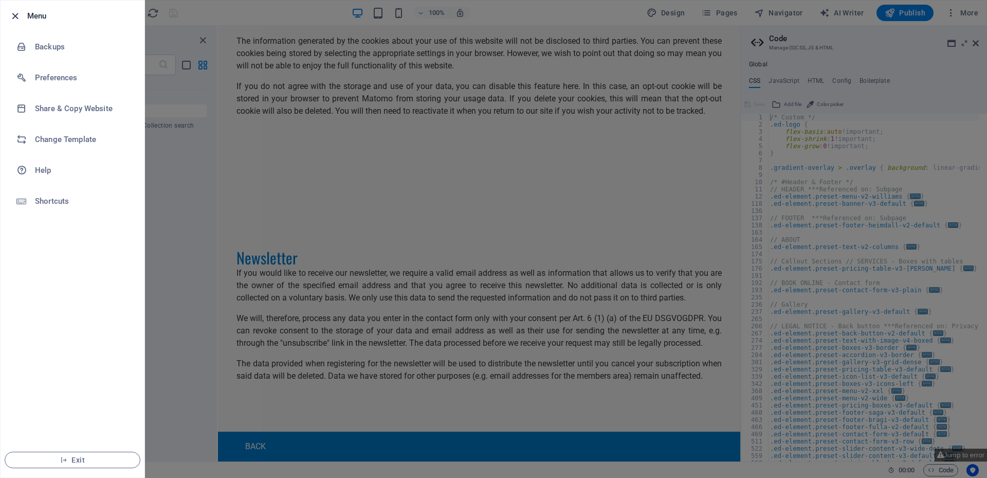
click at [16, 19] on icon "button" at bounding box center [15, 16] width 12 height 12
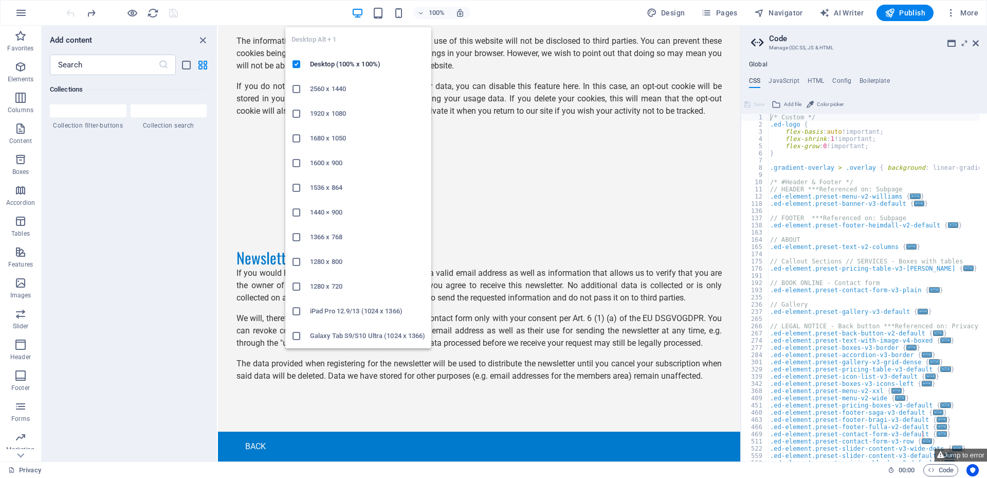
click at [357, 12] on icon "button" at bounding box center [358, 13] width 12 height 12
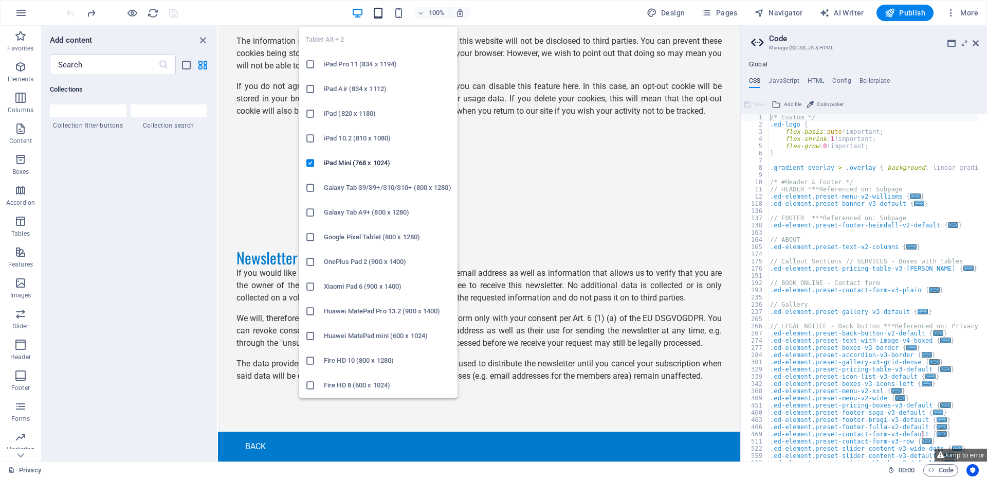
click at [380, 10] on icon "button" at bounding box center [378, 13] width 12 height 12
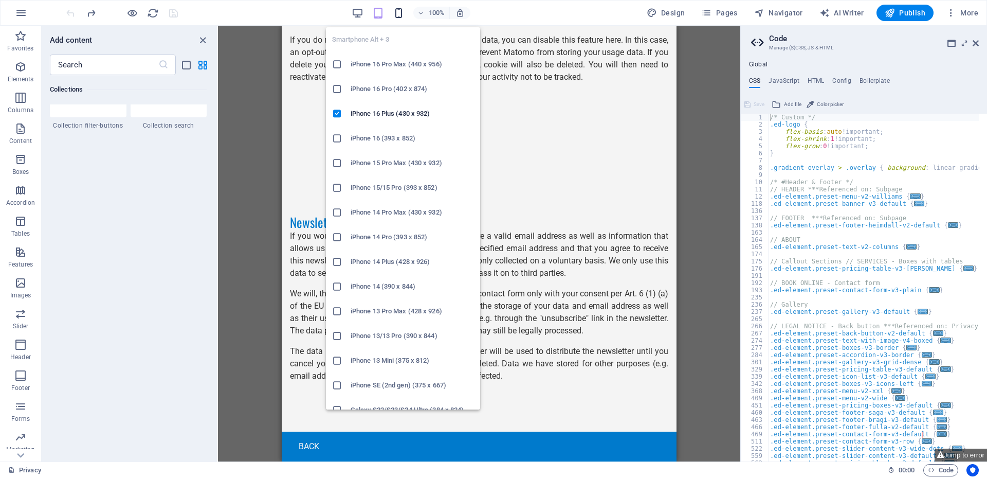
click at [399, 8] on icon "button" at bounding box center [399, 13] width 12 height 12
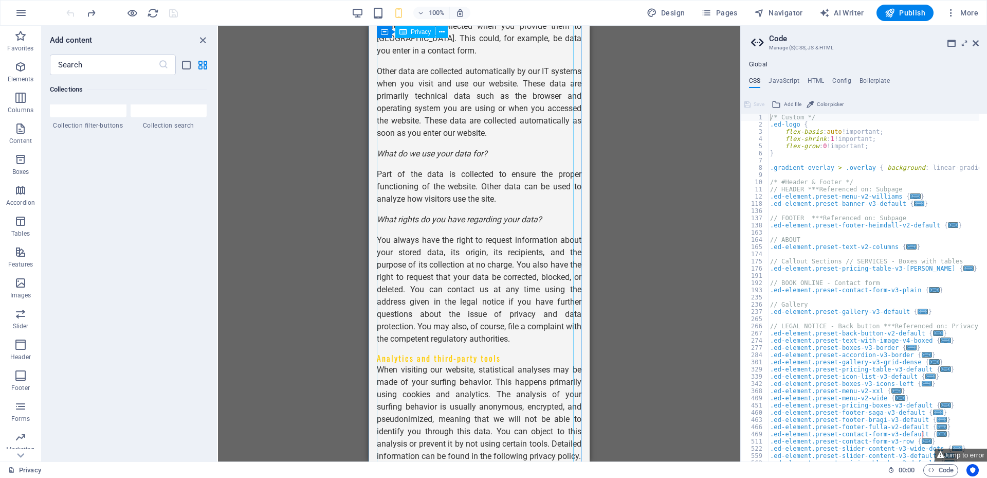
scroll to position [0, 0]
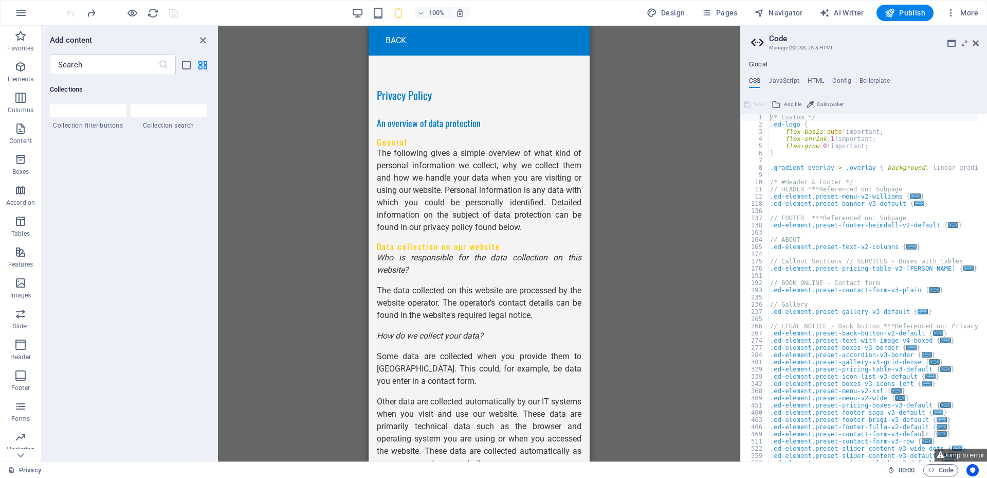
click at [783, 75] on div "Global CSS JavaScript HTML Config Boilerplate /* Custom */ 1 2 3 4 5 6 7 8 9 10…" at bounding box center [864, 261] width 246 height 400
click at [784, 81] on h4 "JavaScript" at bounding box center [784, 82] width 30 height 11
type textarea "/* JS for preset "Menu V2" */"
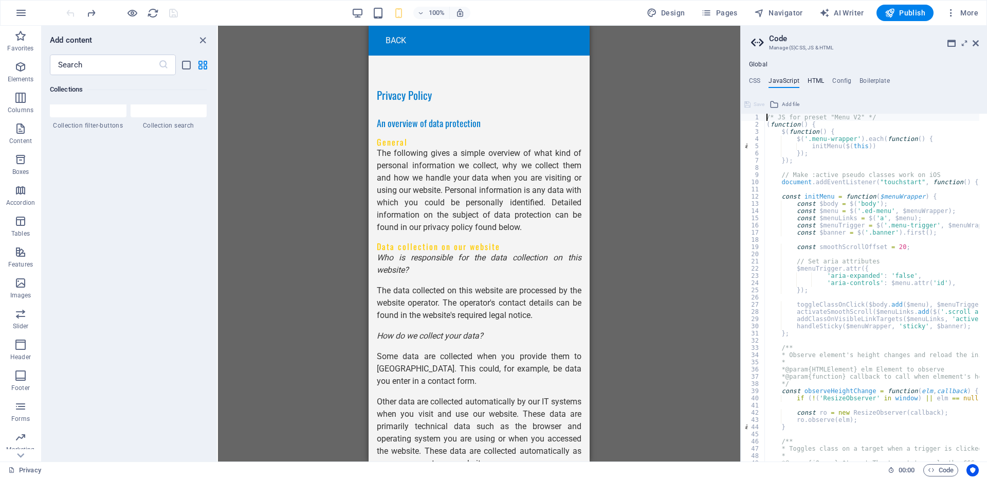
click at [816, 82] on h4 "HTML" at bounding box center [816, 82] width 17 height 11
type textarea "<a href="#main-content" class="wv-link-content button">Skip to main content</a>"
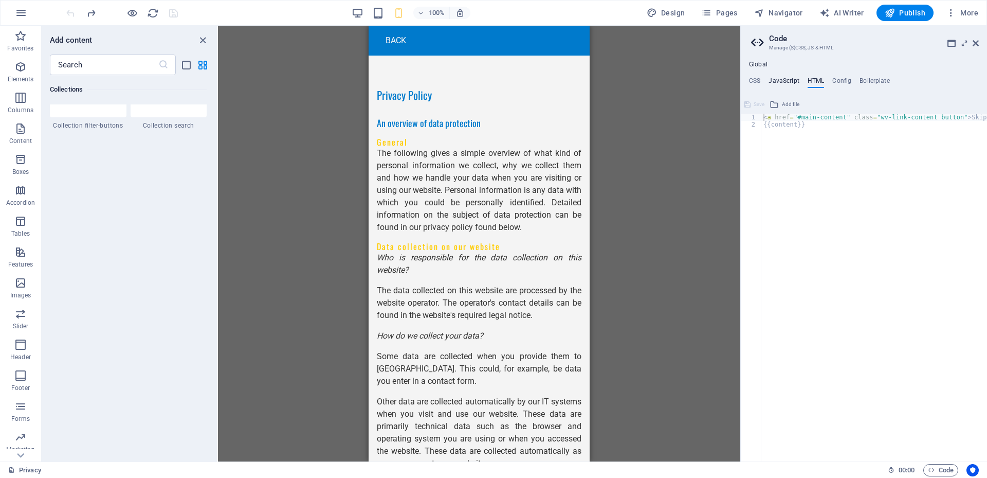
click at [797, 80] on h4 "JavaScript" at bounding box center [784, 82] width 30 height 11
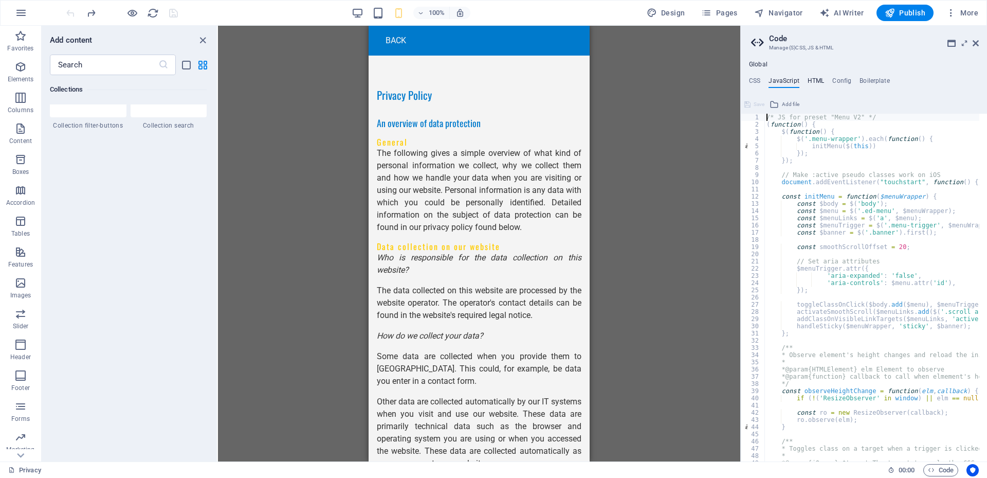
click at [819, 78] on h4 "HTML" at bounding box center [816, 82] width 17 height 11
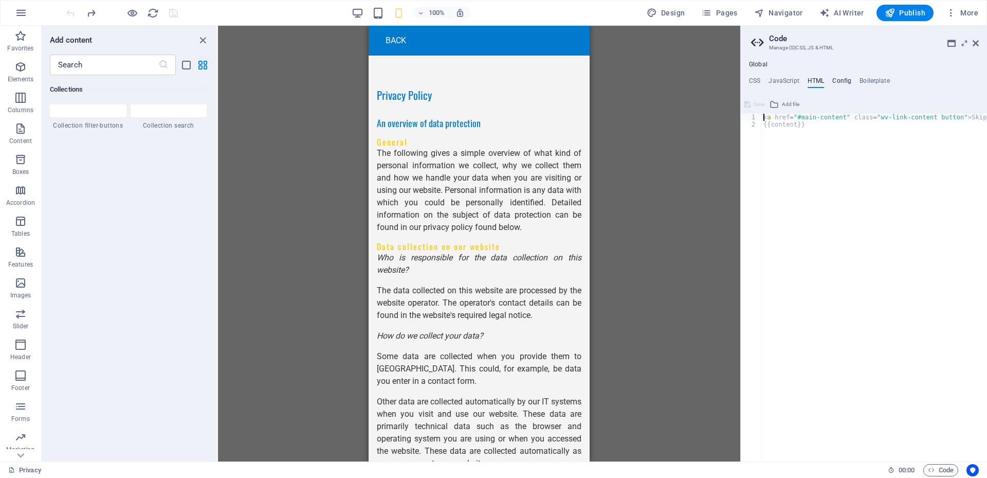
click at [837, 78] on h4 "Config" at bounding box center [841, 82] width 19 height 11
type textarea "$color-background: #f4f4f4;"
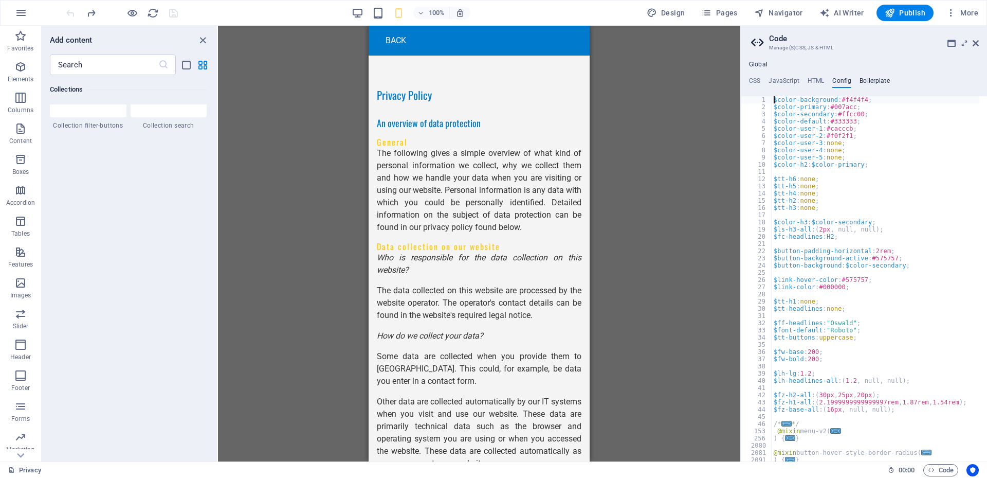
click at [872, 80] on h4 "Boilerplate" at bounding box center [875, 82] width 30 height 11
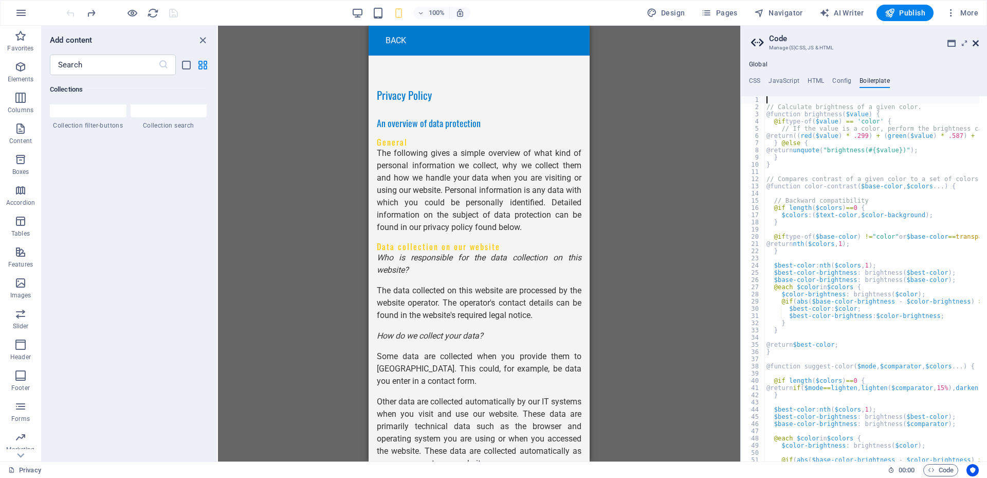
click at [975, 42] on icon at bounding box center [976, 43] width 6 height 8
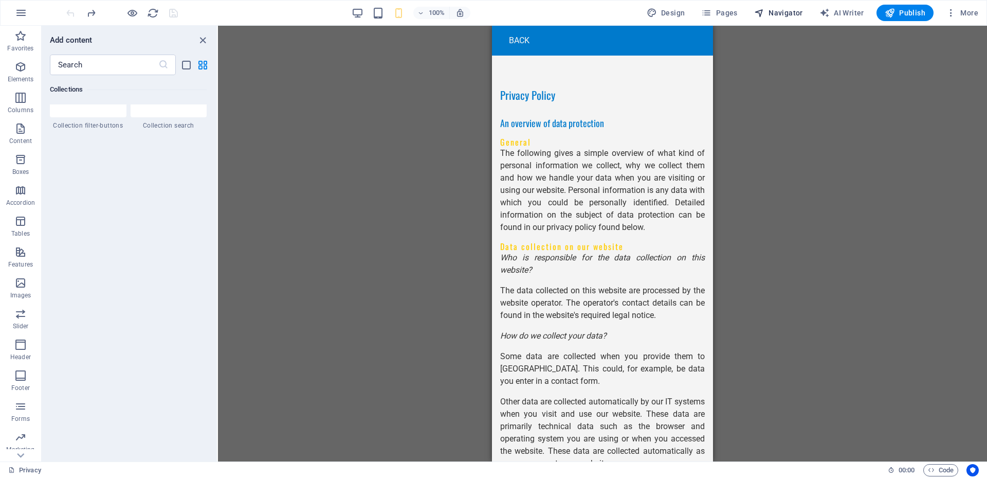
click at [784, 11] on span "Navigator" at bounding box center [778, 13] width 49 height 10
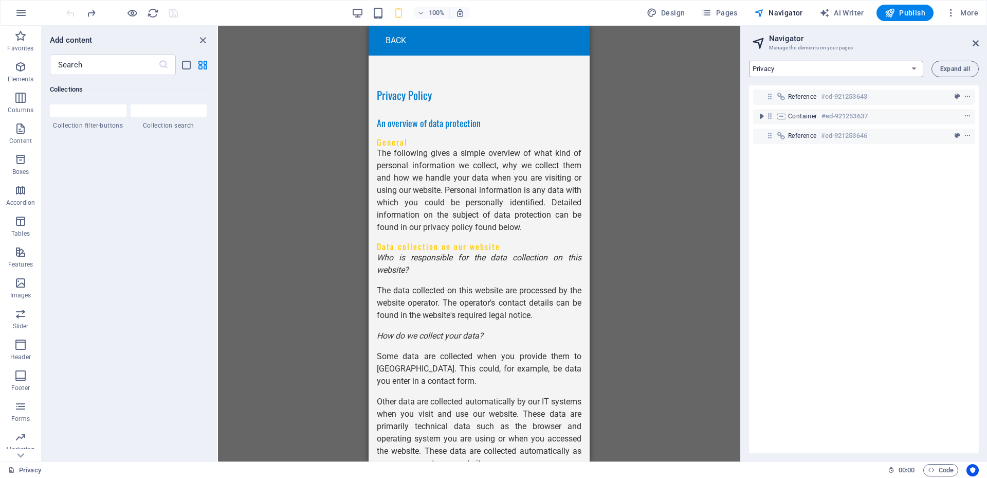
click at [918, 67] on select "Home Subpage Legal Notice Privacy New Collection: Single Page Layout Real Estat…" at bounding box center [836, 69] width 174 height 16
select select "17183384-en"
click at [749, 61] on select "Home Subpage Legal Notice Privacy New Collection: Single Page Layout Real Estat…" at bounding box center [836, 69] width 174 height 16
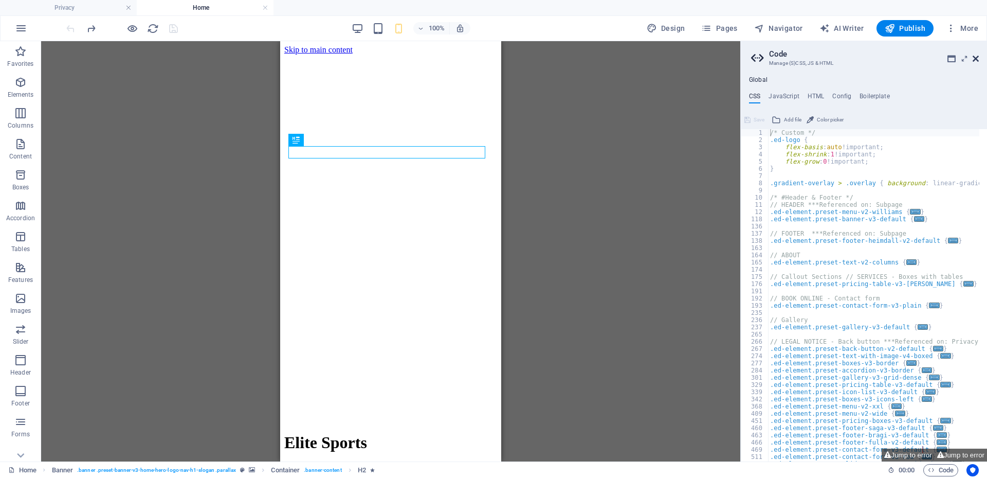
click at [975, 57] on icon at bounding box center [976, 58] width 6 height 8
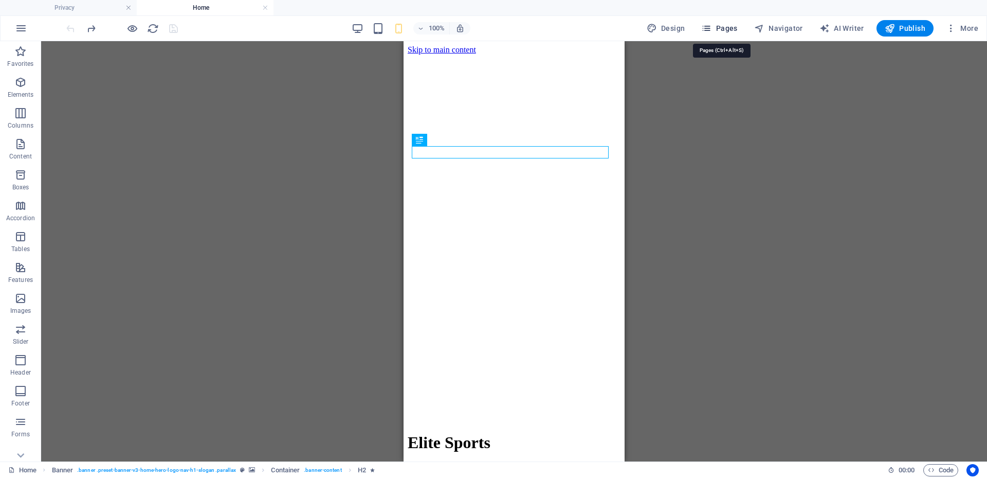
click at [711, 26] on icon "button" at bounding box center [706, 28] width 10 height 10
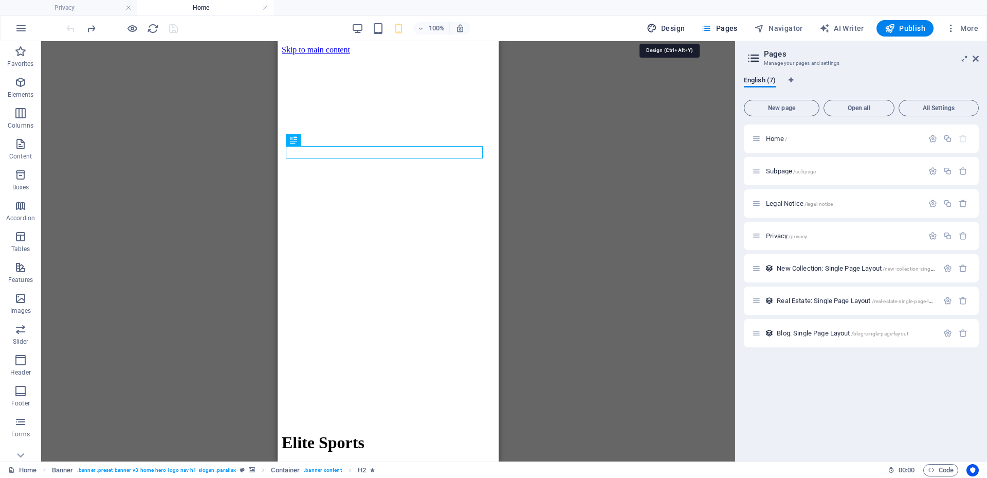
click at [671, 27] on span "Design" at bounding box center [666, 28] width 39 height 10
select select "px"
select select "200"
select select "px"
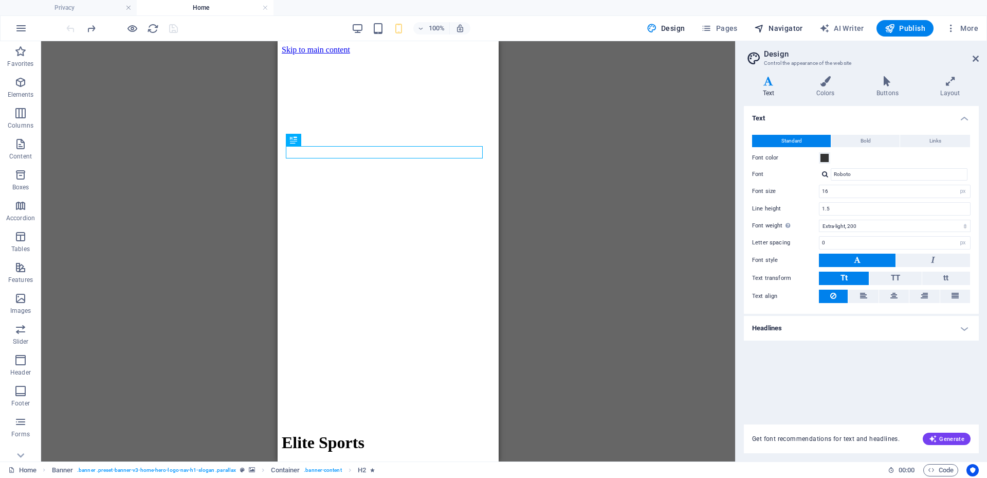
click at [795, 24] on span "Navigator" at bounding box center [778, 28] width 49 height 10
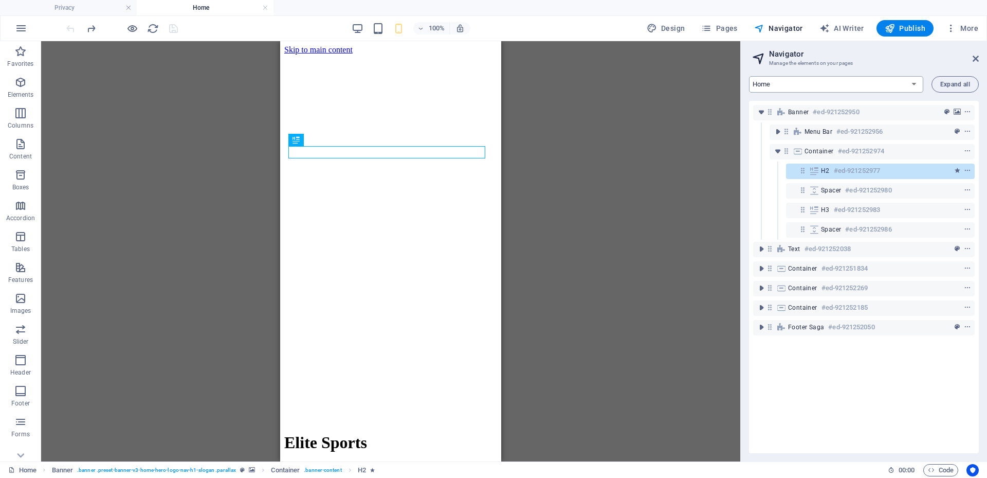
click at [912, 84] on select "Home Subpage Legal Notice Privacy New Collection: Single Page Layout Real Estat…" at bounding box center [836, 84] width 174 height 16
select select "17183396-en"
click at [749, 76] on select "Home Subpage Legal Notice Privacy New Collection: Single Page Layout Real Estat…" at bounding box center [836, 84] width 174 height 16
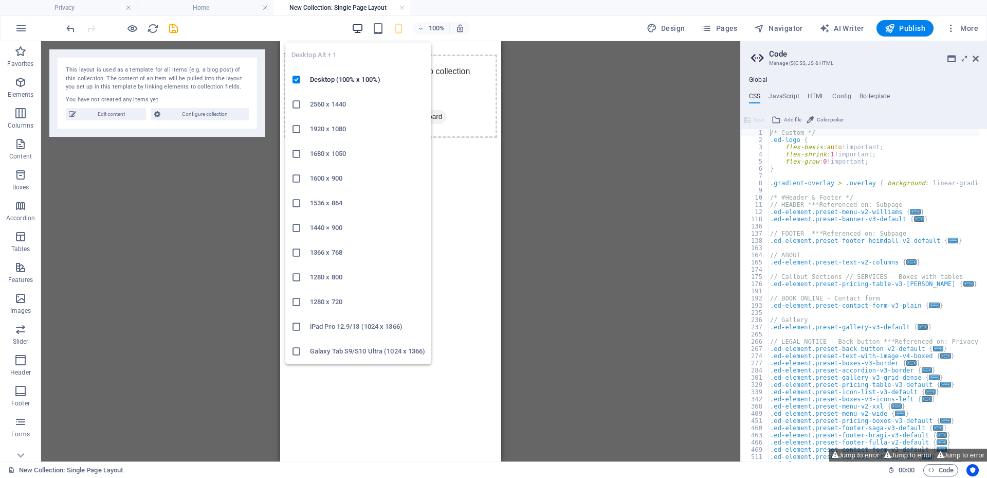
click at [358, 28] on icon "button" at bounding box center [358, 29] width 12 height 12
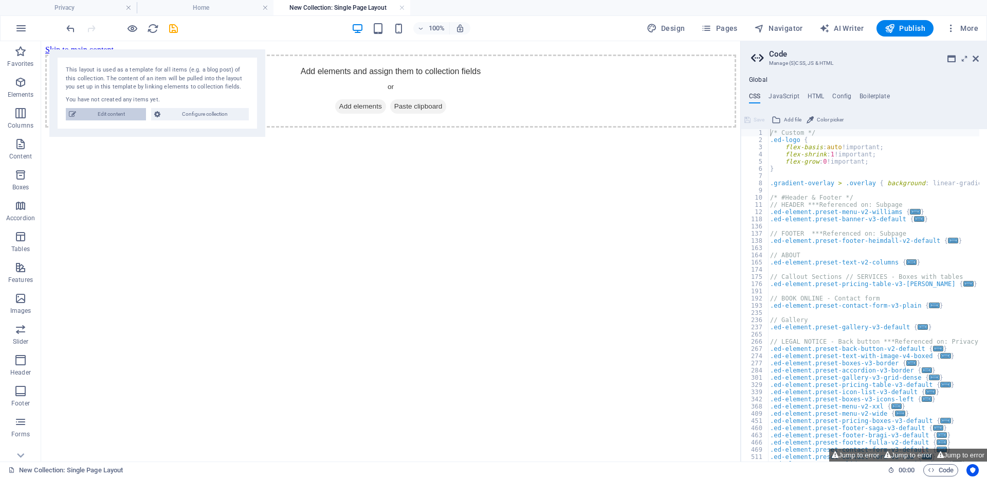
click at [105, 119] on span "Edit content" at bounding box center [111, 114] width 64 height 12
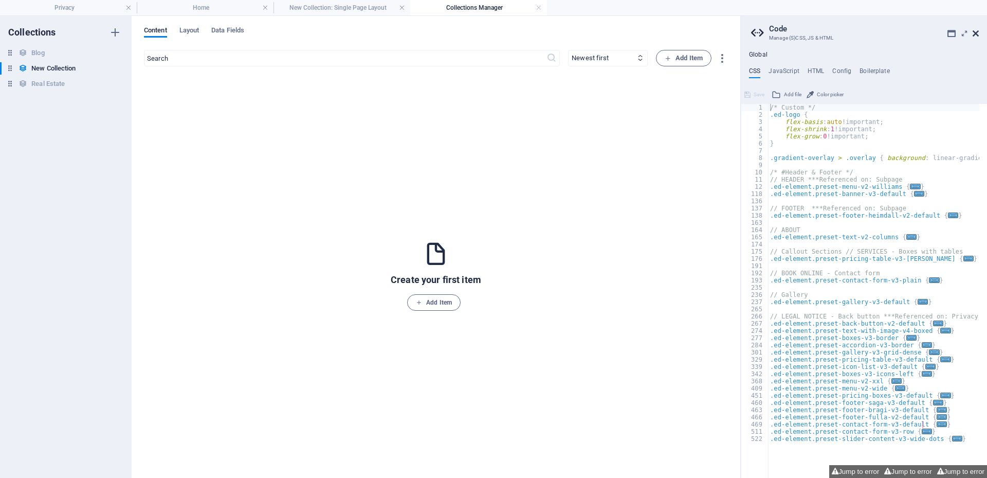
click at [978, 34] on icon at bounding box center [976, 33] width 6 height 8
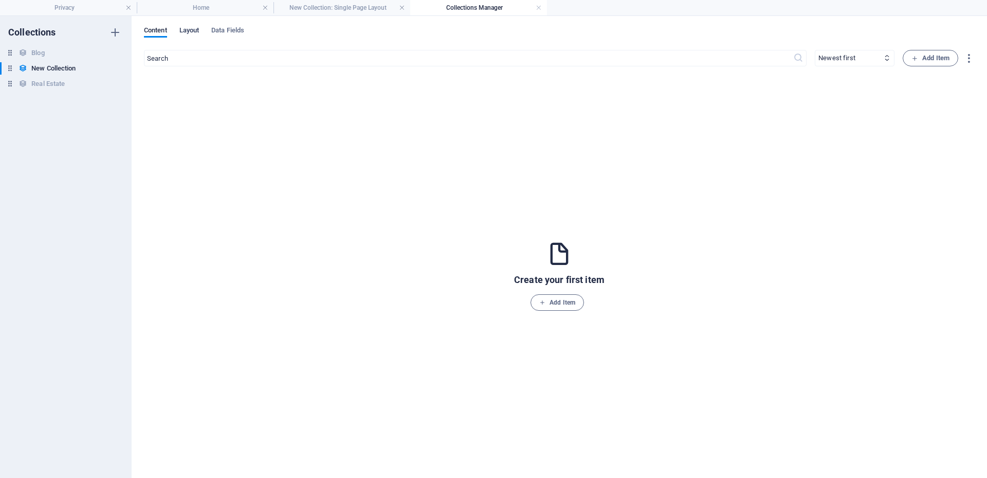
click at [184, 28] on span "Layout" at bounding box center [189, 31] width 20 height 14
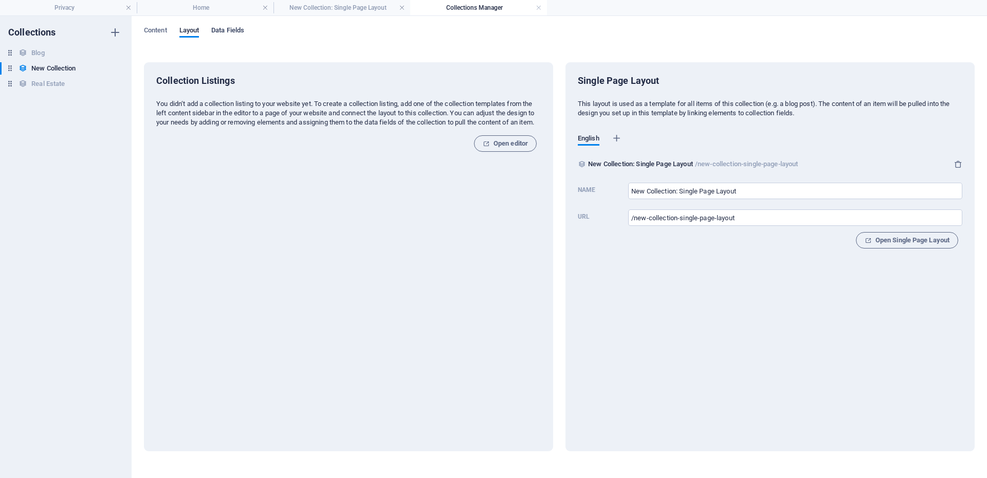
click at [225, 29] on span "Data Fields" at bounding box center [227, 31] width 33 height 14
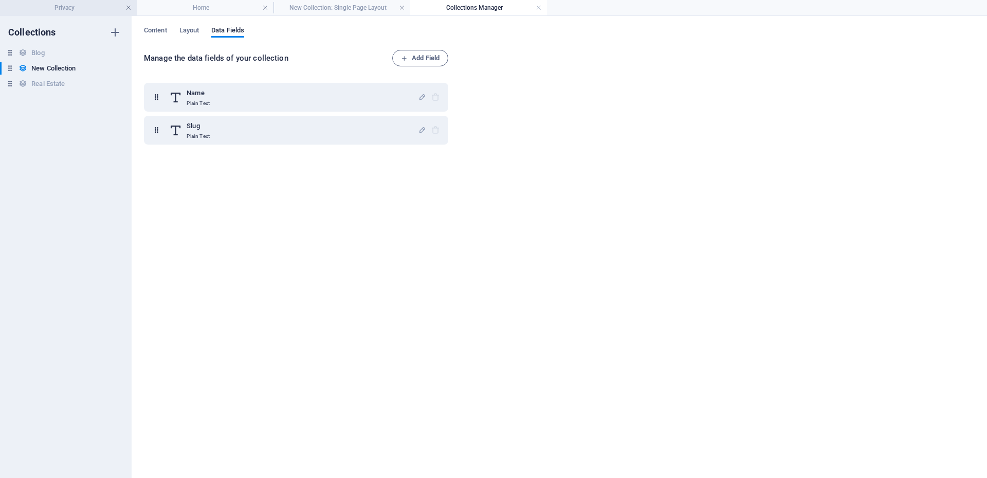
click at [131, 8] on link at bounding box center [128, 8] width 6 height 10
click at [129, 8] on link at bounding box center [128, 8] width 6 height 10
click at [265, 6] on link at bounding box center [265, 8] width 6 height 10
